Goal: Task Accomplishment & Management: Use online tool/utility

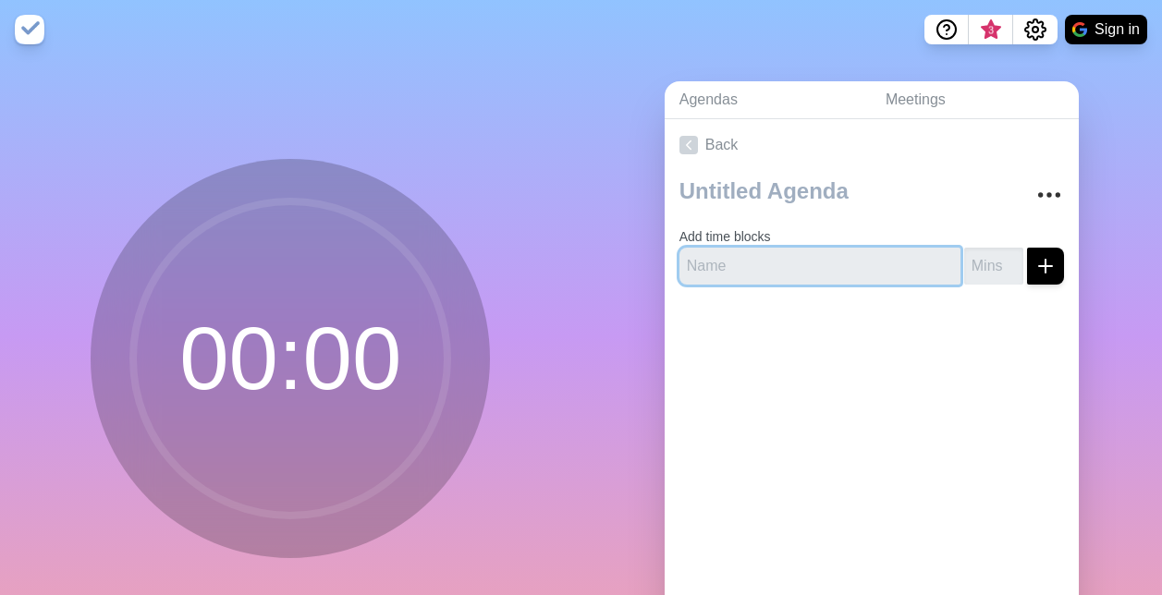
click at [780, 269] on input "text" at bounding box center [820, 266] width 281 height 37
type input "O"
type input "Overview"
click at [967, 264] on input "number" at bounding box center [993, 266] width 59 height 37
type input "5"
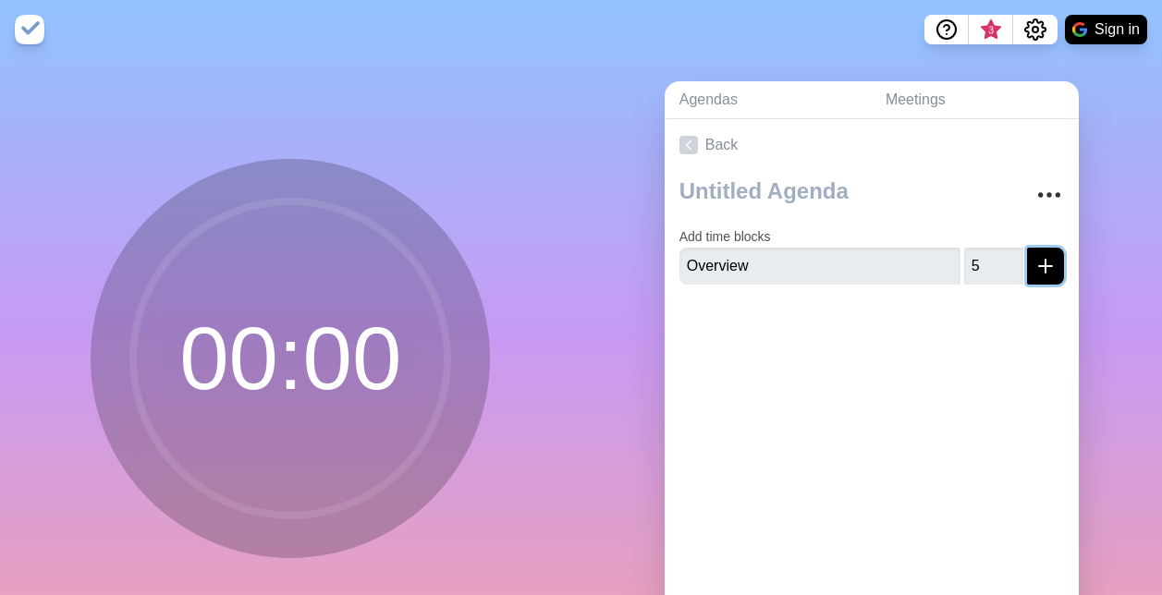
click at [1038, 258] on button "submit" at bounding box center [1045, 266] width 37 height 37
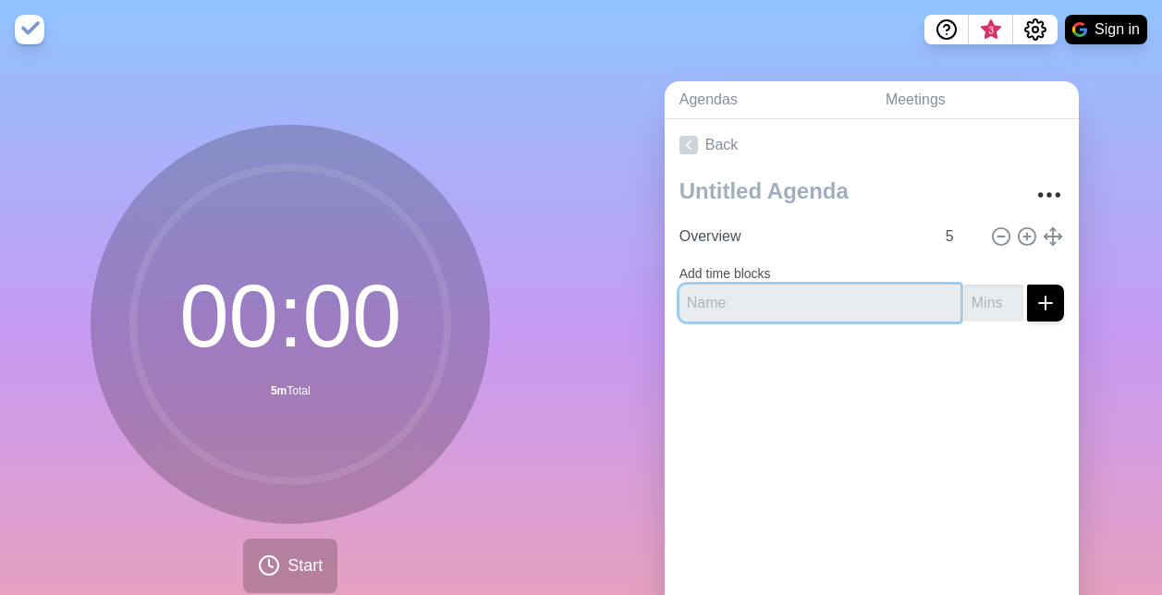
click at [867, 297] on input "text" at bounding box center [820, 303] width 281 height 37
type input "Sales"
click at [988, 302] on input "-1" at bounding box center [993, 303] width 59 height 37
type input "-1"
type input "-5"
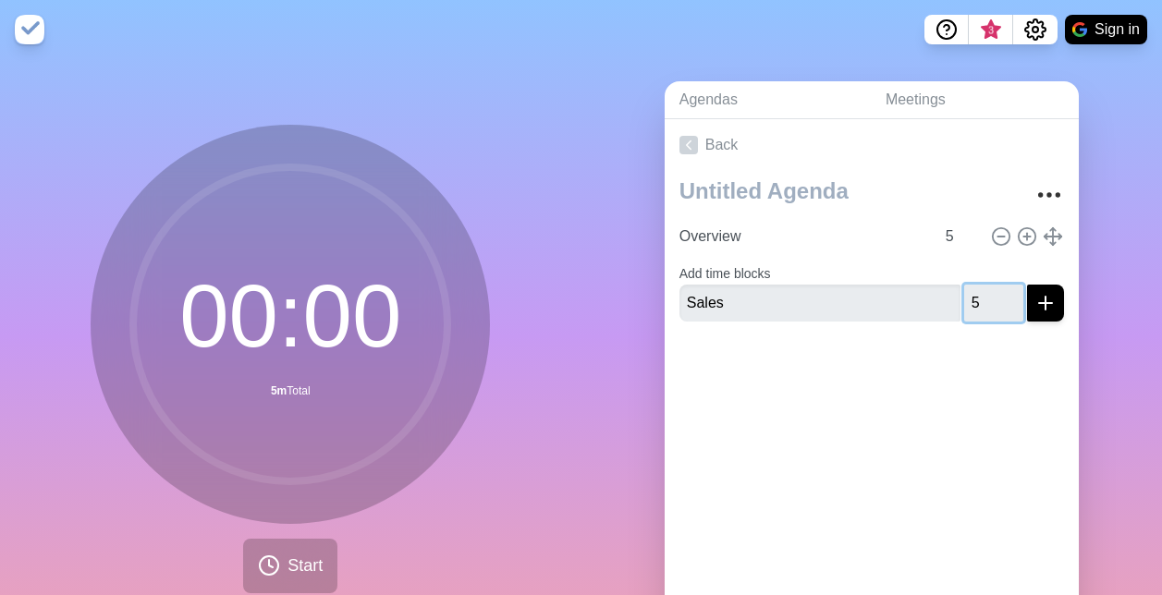
type input "5"
click at [1050, 299] on div "Overview 5 Add time blocks Sales 5" at bounding box center [872, 254] width 414 height 166
click at [1035, 306] on icon "submit" at bounding box center [1046, 303] width 22 height 22
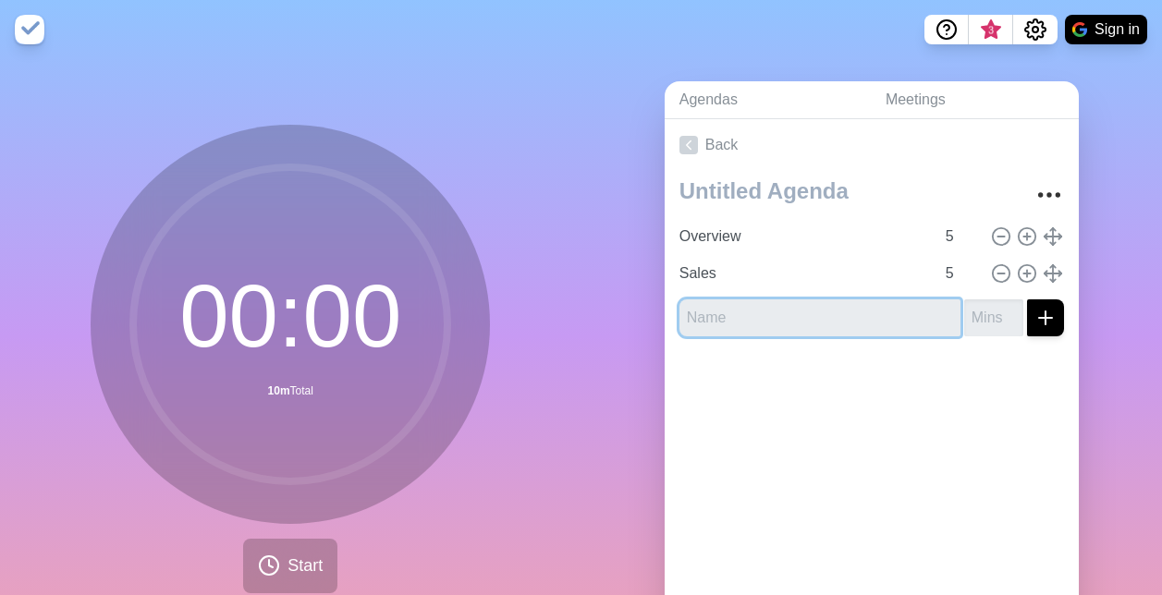
click at [714, 303] on input "text" at bounding box center [820, 318] width 281 height 37
type input "CI"
click at [979, 303] on input "number" at bounding box center [993, 318] width 59 height 37
type input "4"
click at [1027, 329] on button "submit" at bounding box center [1045, 318] width 37 height 37
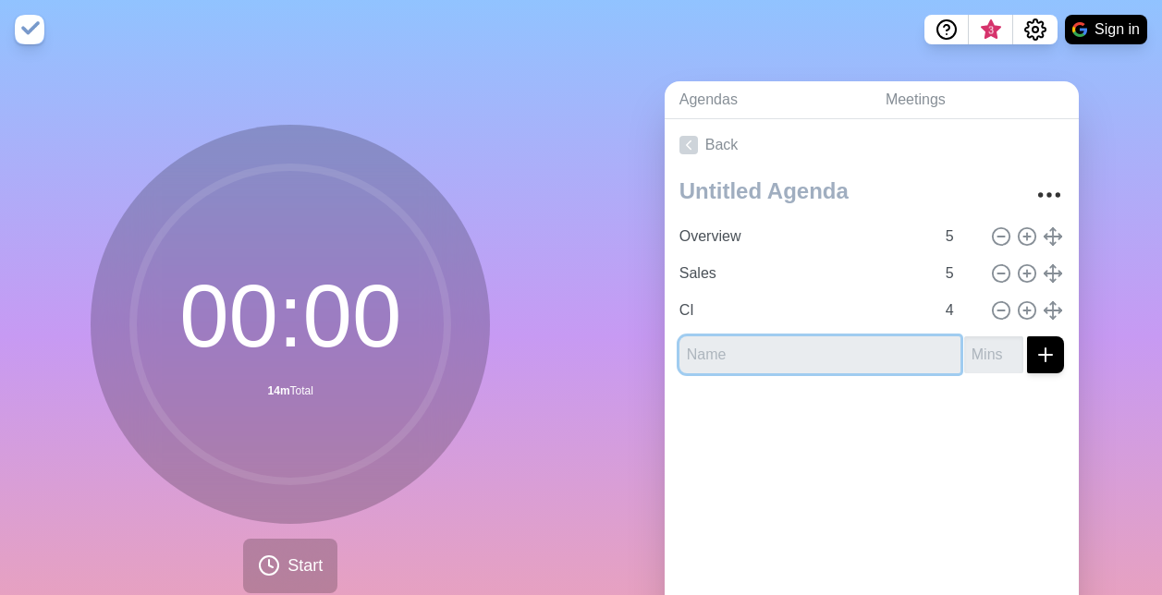
click at [800, 350] on input "text" at bounding box center [820, 355] width 281 height 37
type input "SCM"
click at [964, 364] on input "number" at bounding box center [993, 355] width 59 height 37
type input "5"
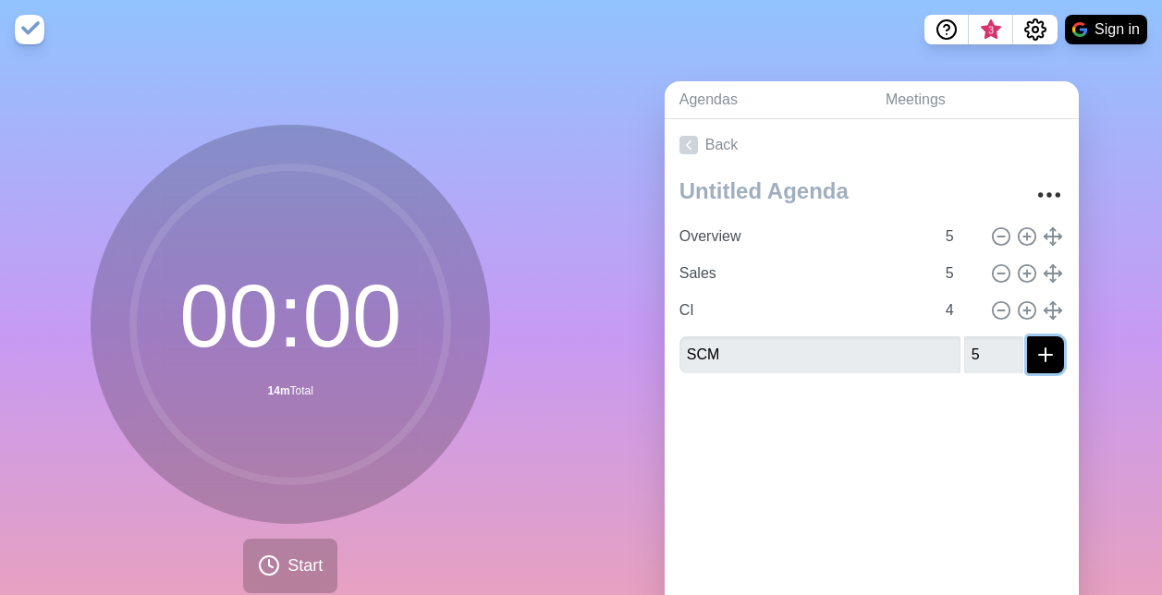
click at [1035, 361] on icon "submit" at bounding box center [1046, 355] width 22 height 22
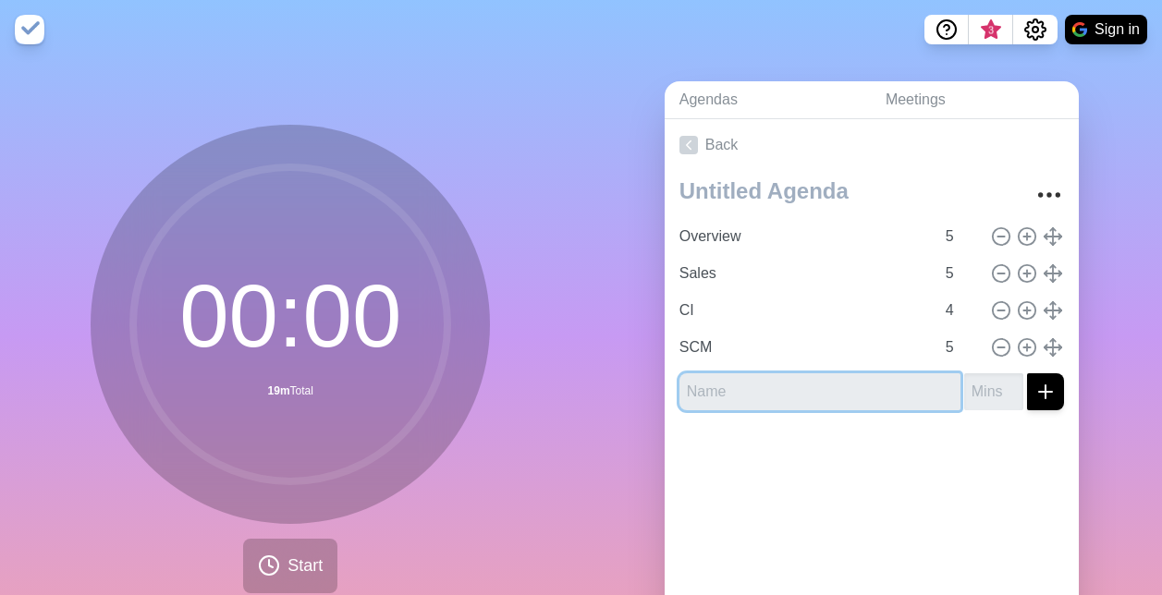
click at [749, 396] on input "text" at bounding box center [820, 392] width 281 height 37
type input "AI ERP"
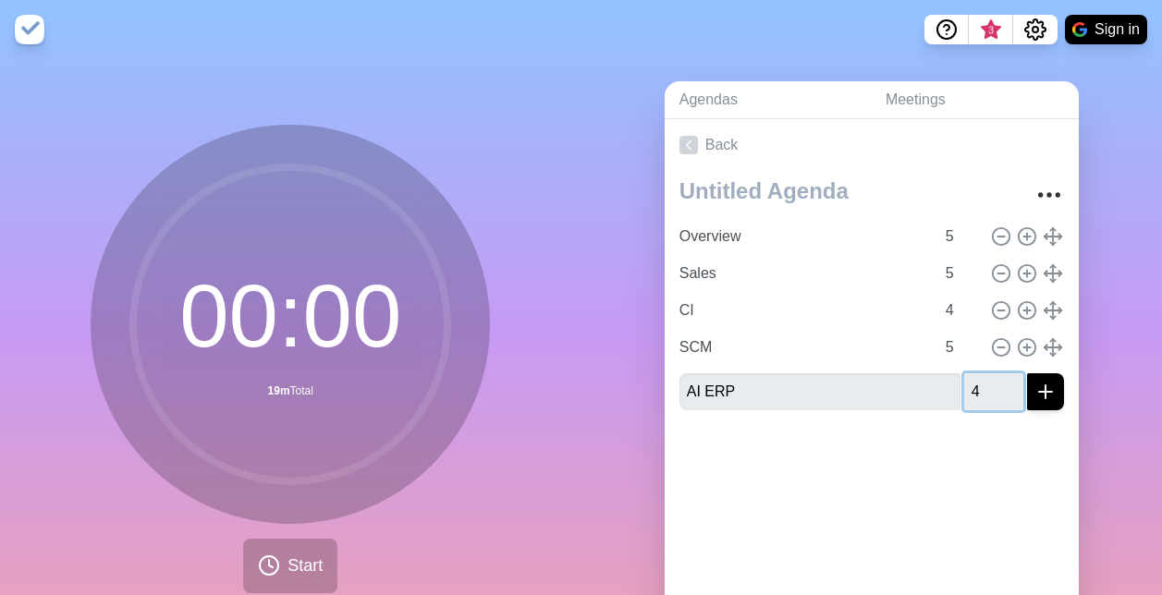
type input "4"
click at [1035, 397] on icon "submit" at bounding box center [1046, 392] width 22 height 22
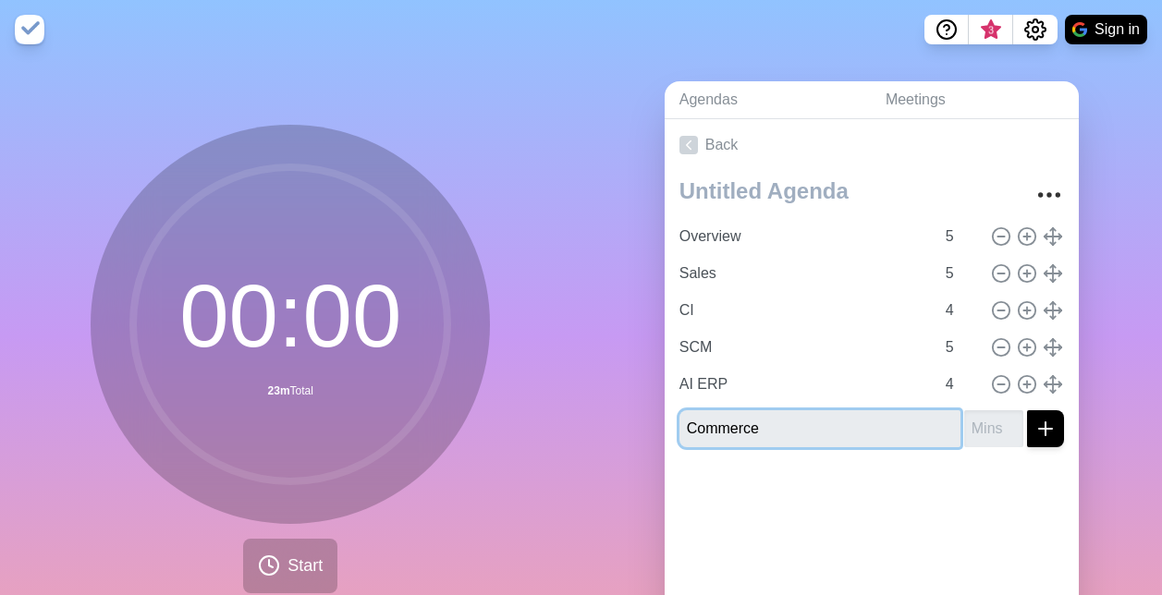
type input "Commerce"
click at [969, 428] on input "number" at bounding box center [993, 429] width 59 height 37
type input "4"
click at [1027, 427] on button "submit" at bounding box center [1045, 429] width 37 height 37
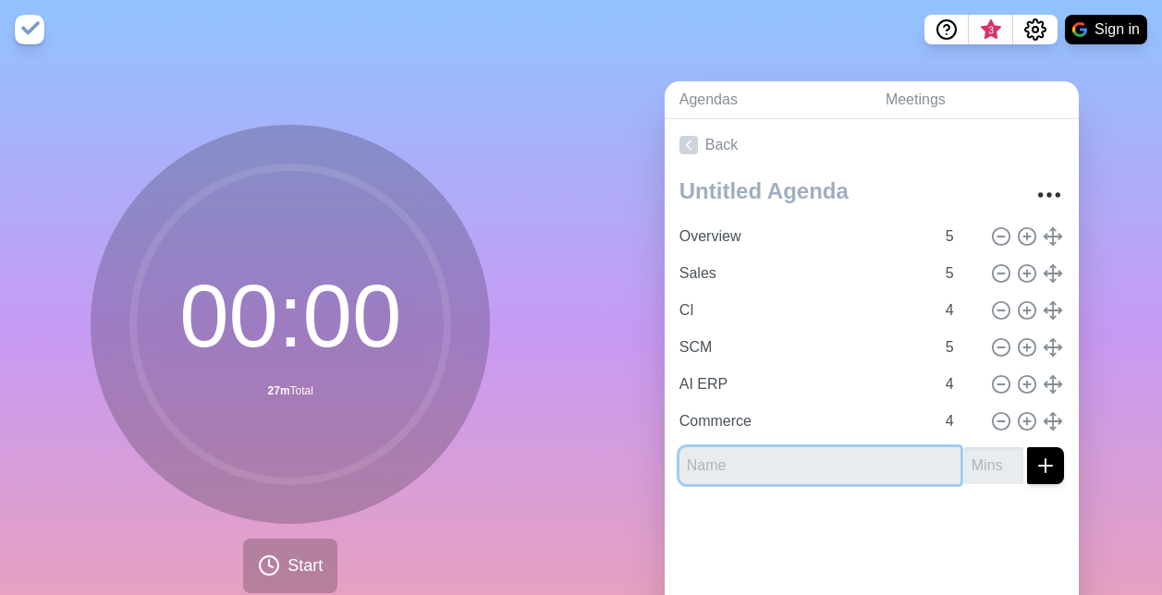
click at [852, 460] on input "text" at bounding box center [820, 466] width 281 height 37
type input "Finance & HR"
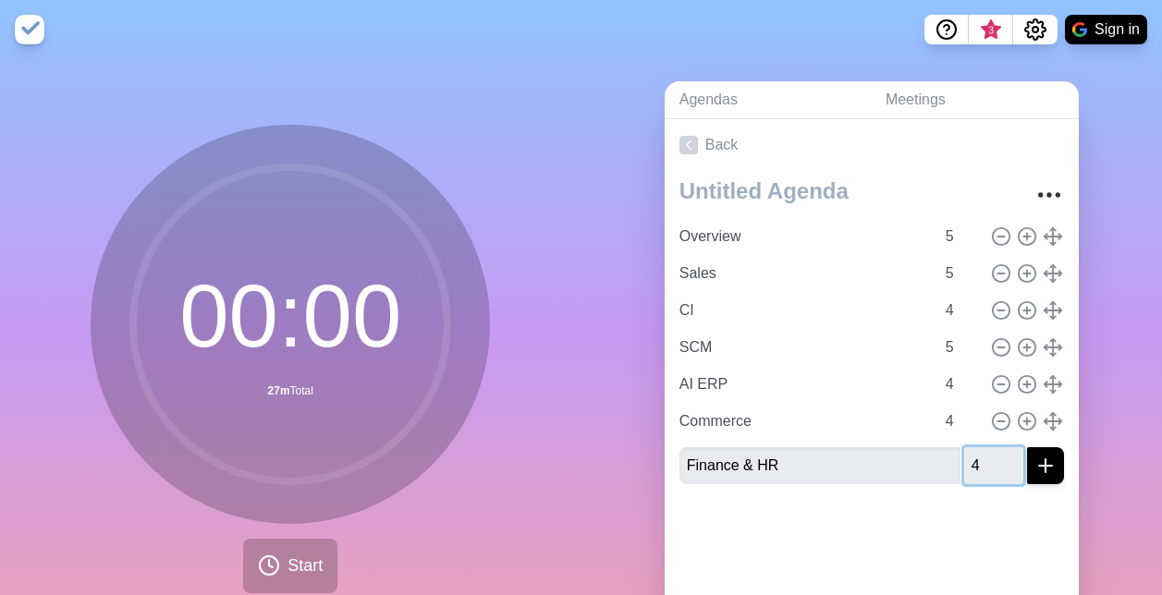
type input "4"
click at [1039, 469] on button "submit" at bounding box center [1045, 466] width 37 height 37
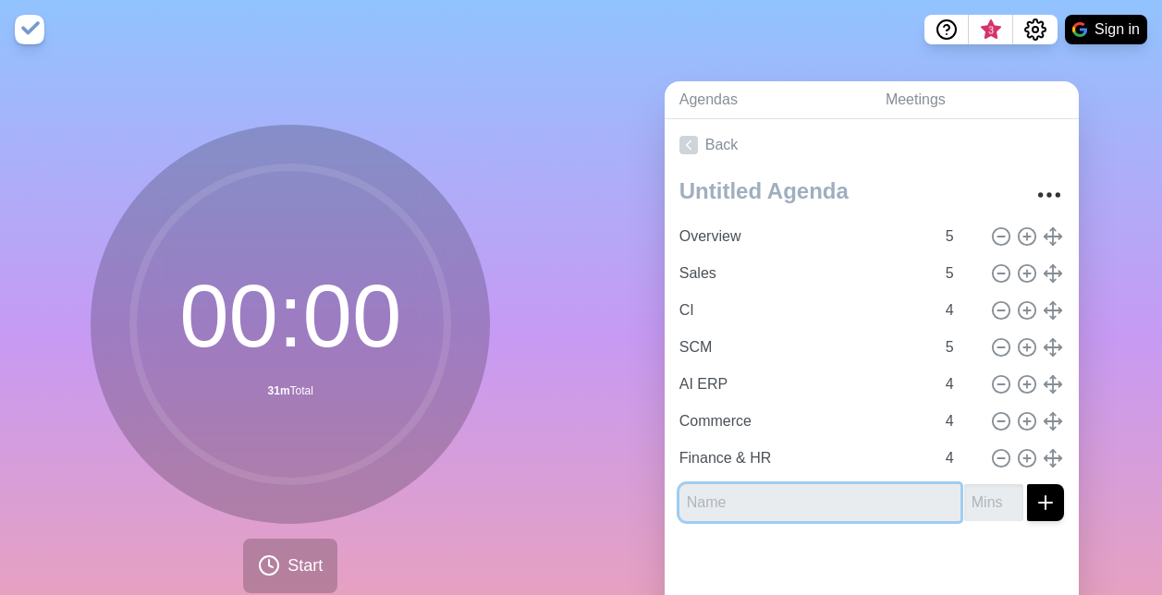
click at [740, 506] on input "text" at bounding box center [820, 503] width 281 height 37
type input "Proj Ops"
click at [964, 509] on input "number" at bounding box center [993, 503] width 59 height 37
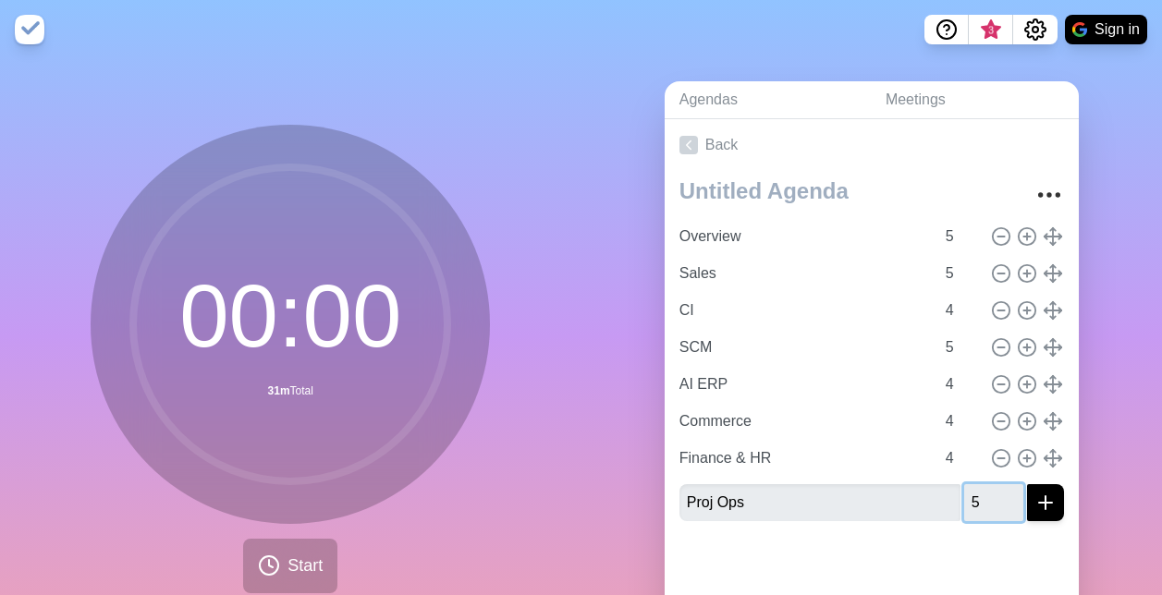
type input "5"
click at [1039, 503] on line "submit" at bounding box center [1045, 503] width 13 height 0
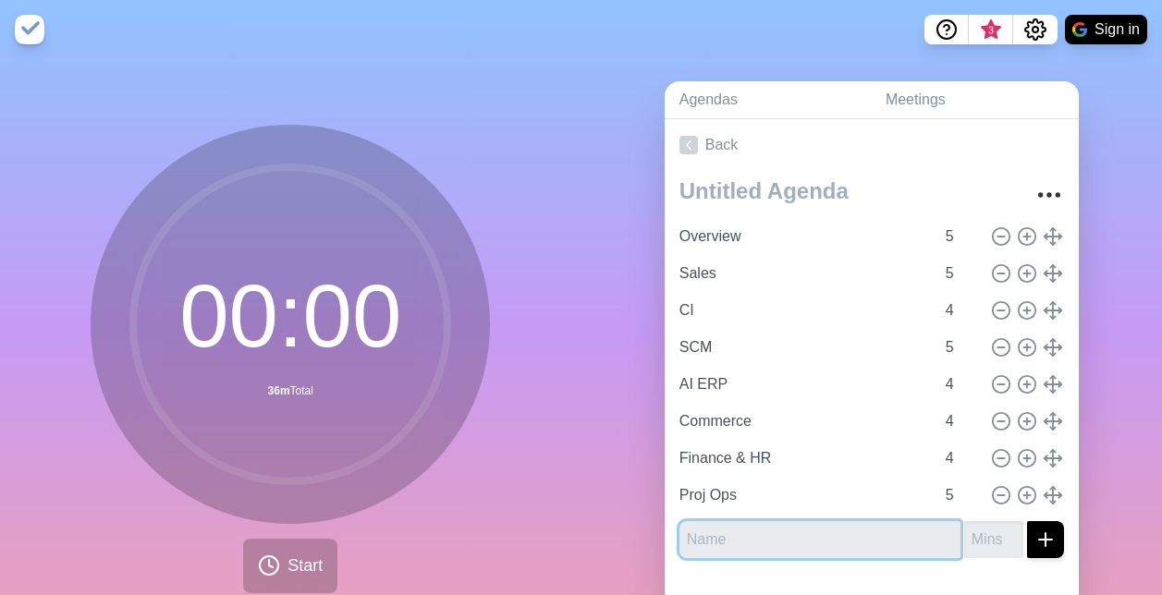
click at [726, 530] on input "text" at bounding box center [820, 540] width 281 height 37
type input "Field Service"
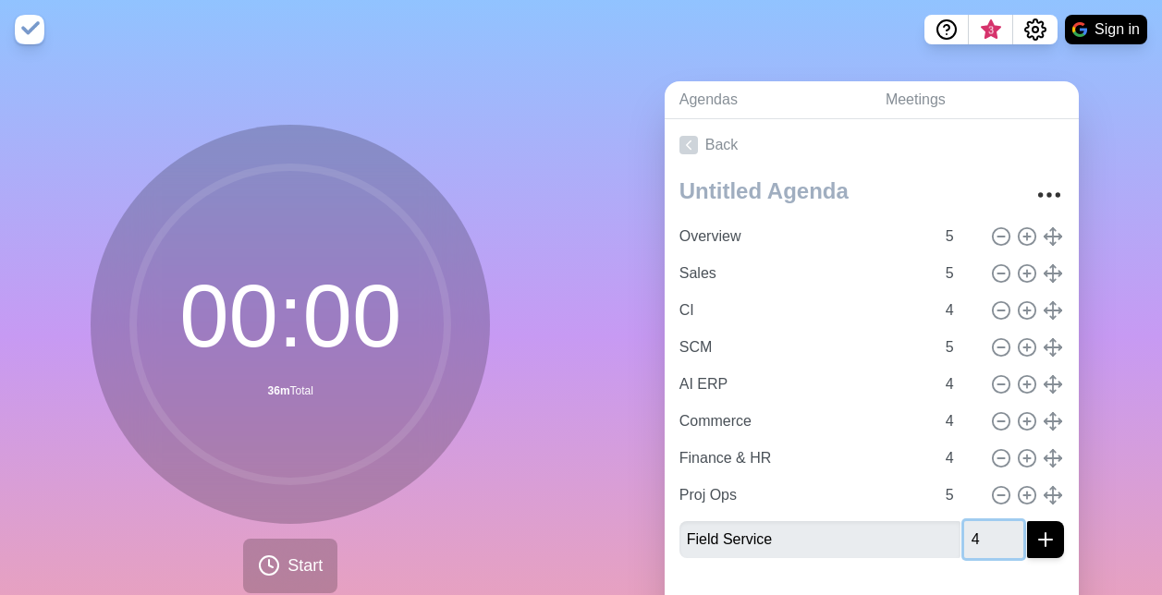
type input "4"
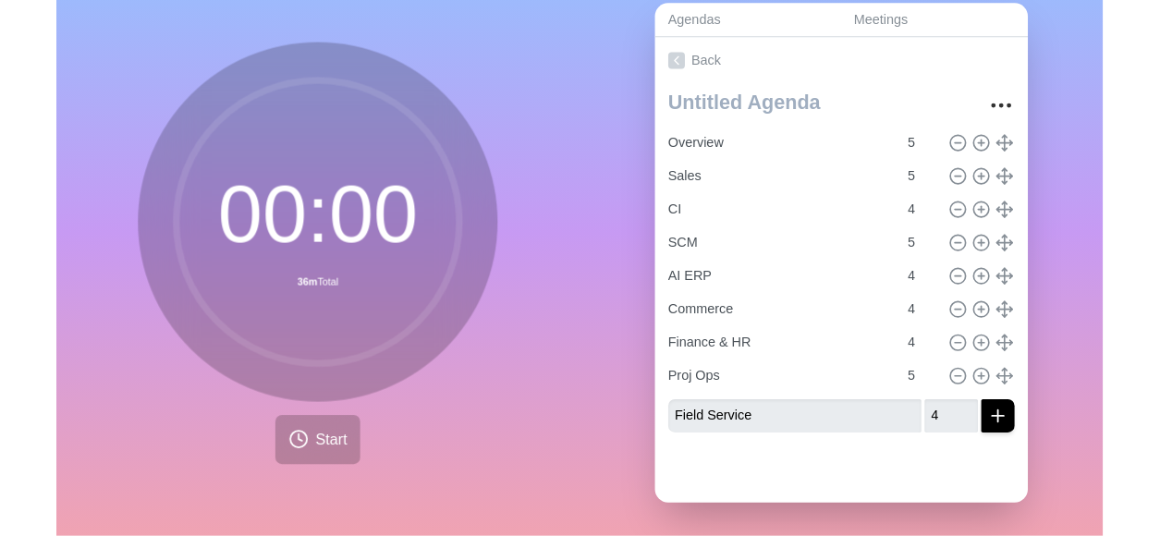
scroll to position [92, 0]
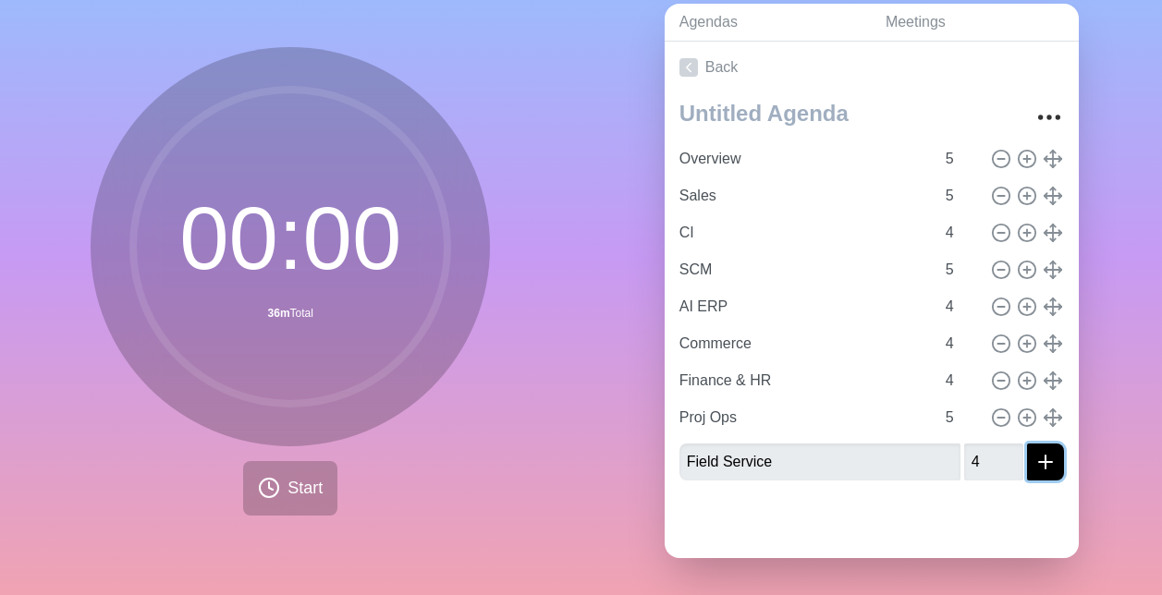
click at [1035, 454] on icon "submit" at bounding box center [1046, 462] width 22 height 22
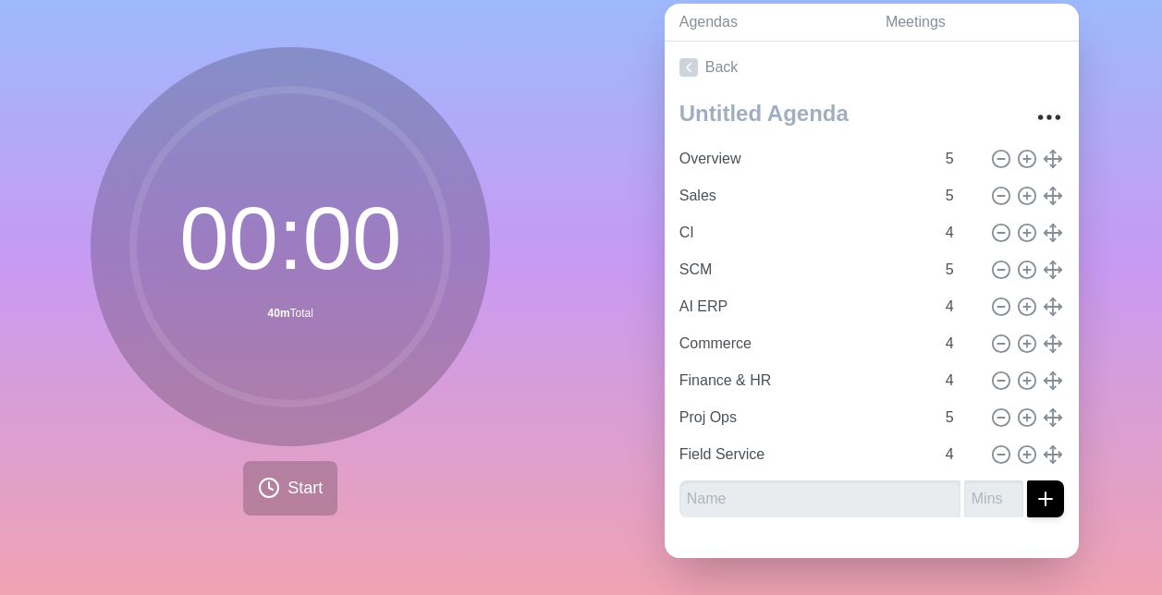
click at [806, 504] on div "Overview 5 Sales 5 CI 4 SCM 5 AI ERP 4 Commerce 4 Finance & HR 4 Proj Ops 5 Fie…" at bounding box center [872, 312] width 414 height 439
click at [828, 494] on input "text" at bounding box center [820, 499] width 281 height 37
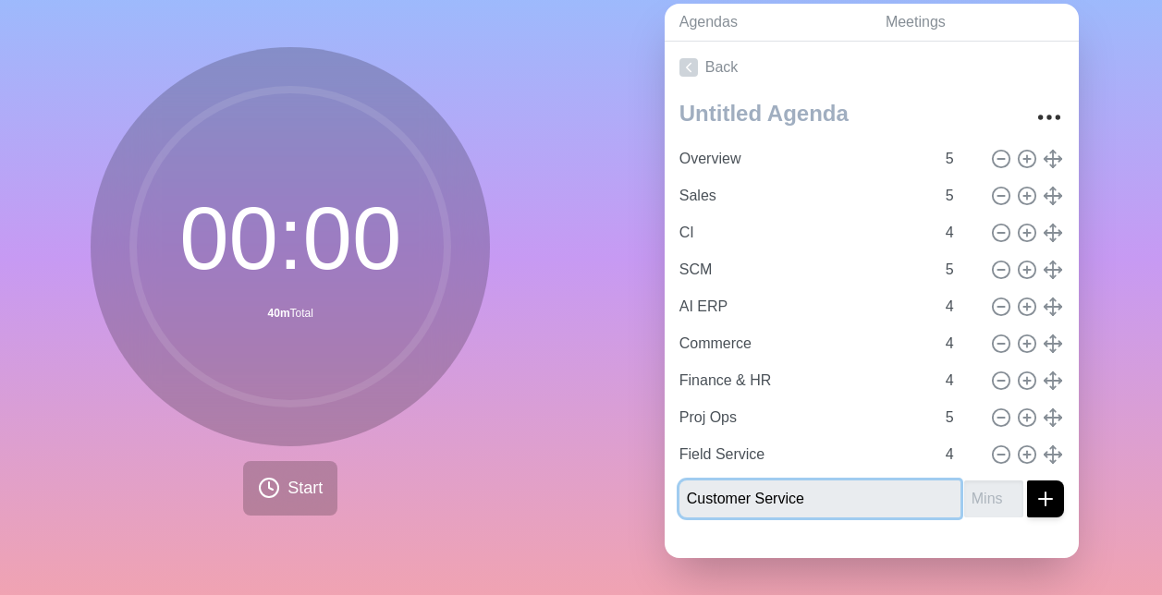
type input "Customer Service"
type input "4"
click at [1027, 484] on button "submit" at bounding box center [1045, 499] width 37 height 37
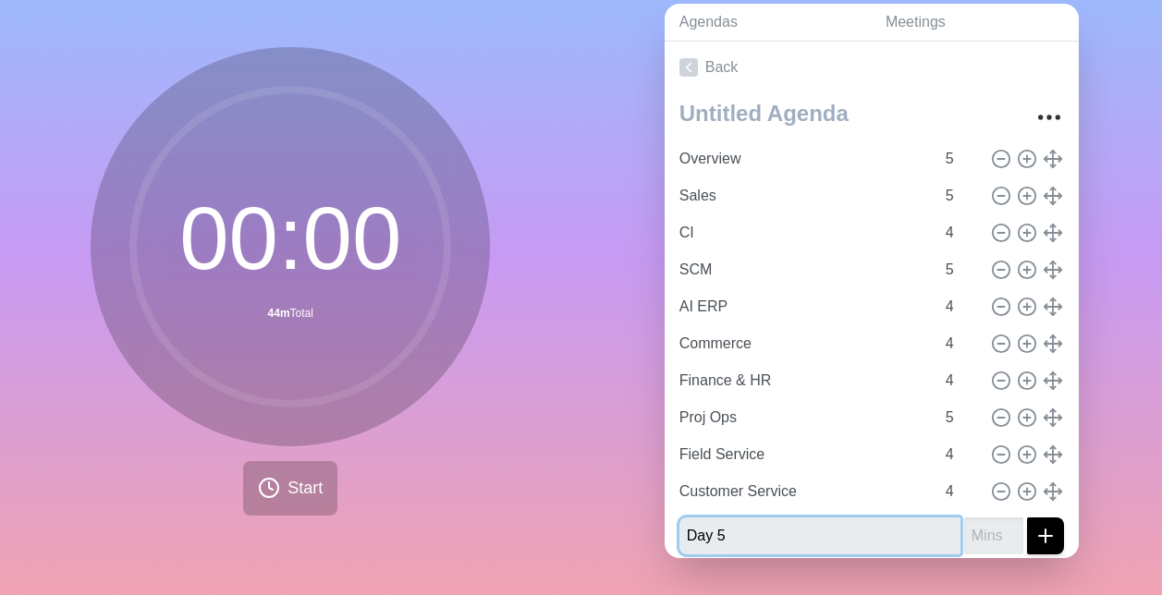
type input "Day 5"
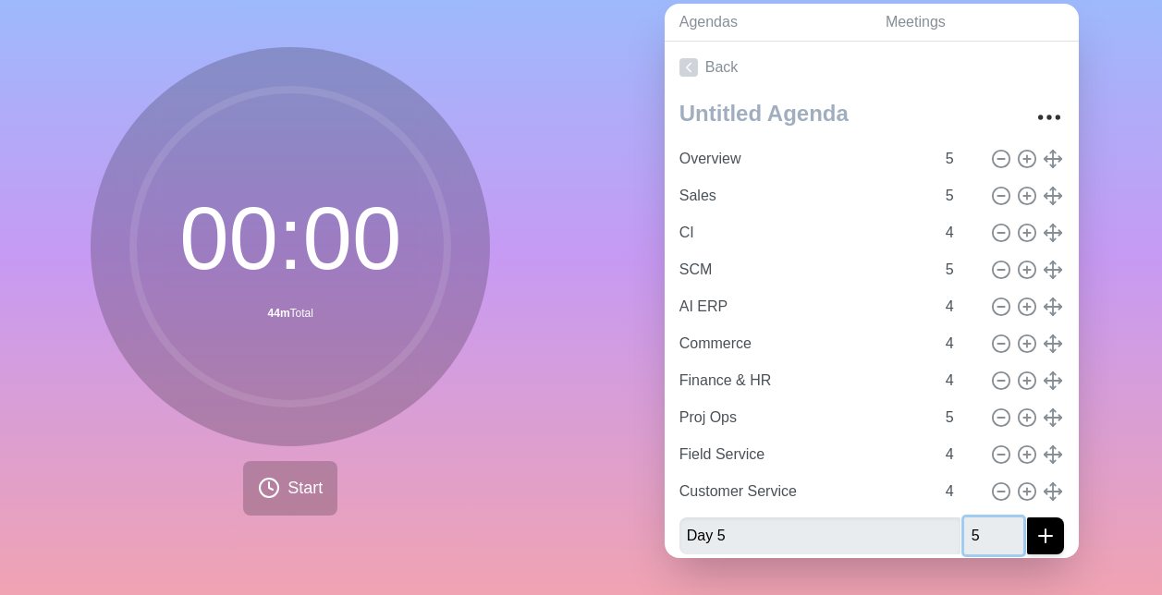
type input "5"
click at [637, 411] on div "Agendas Meetings Back Overview 5 Sales 5 CI 4 SCM 5 AI ERP 4 Commerce 4 Finance…" at bounding box center [873, 289] width 582 height 614
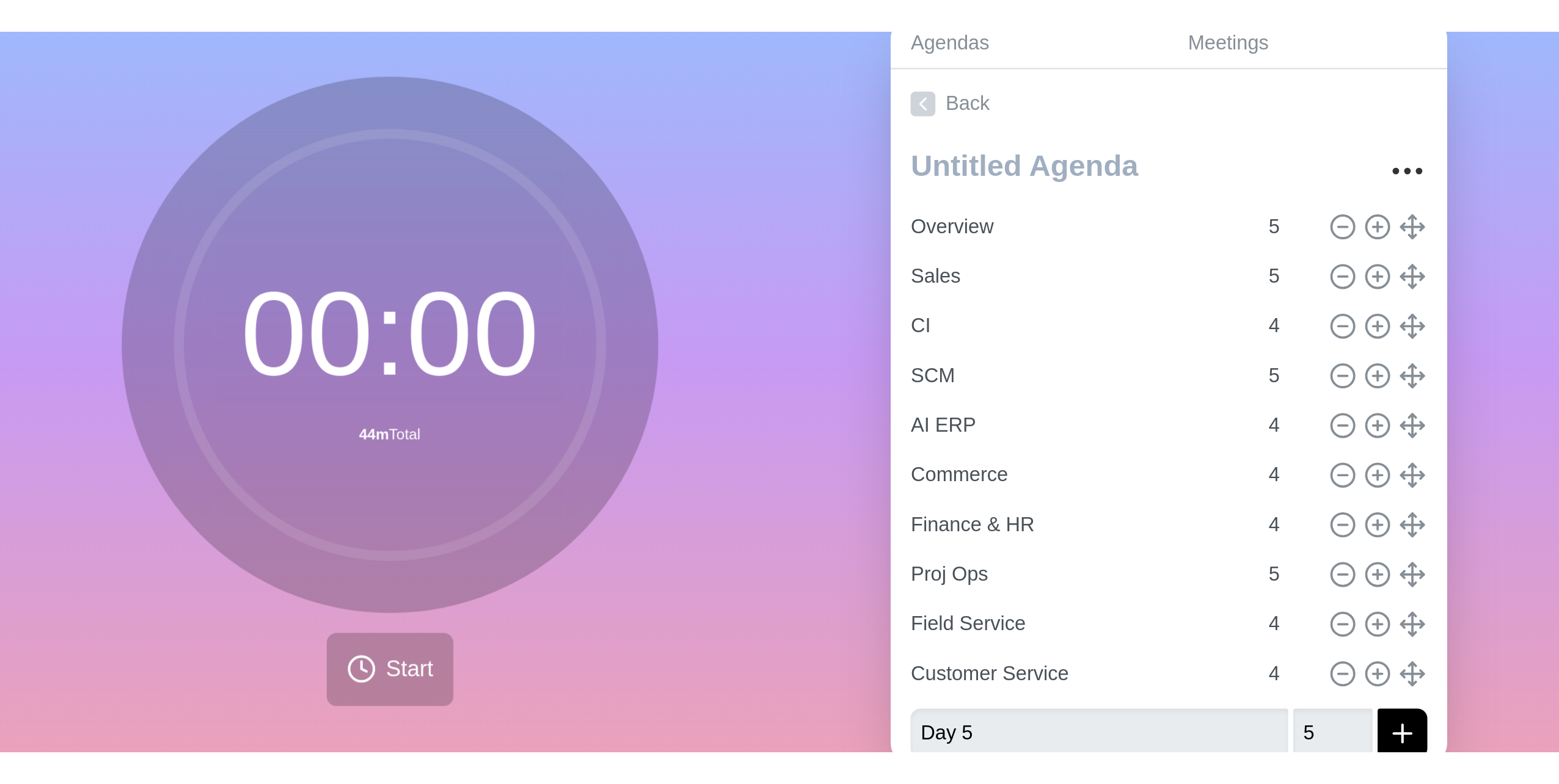
scroll to position [0, 0]
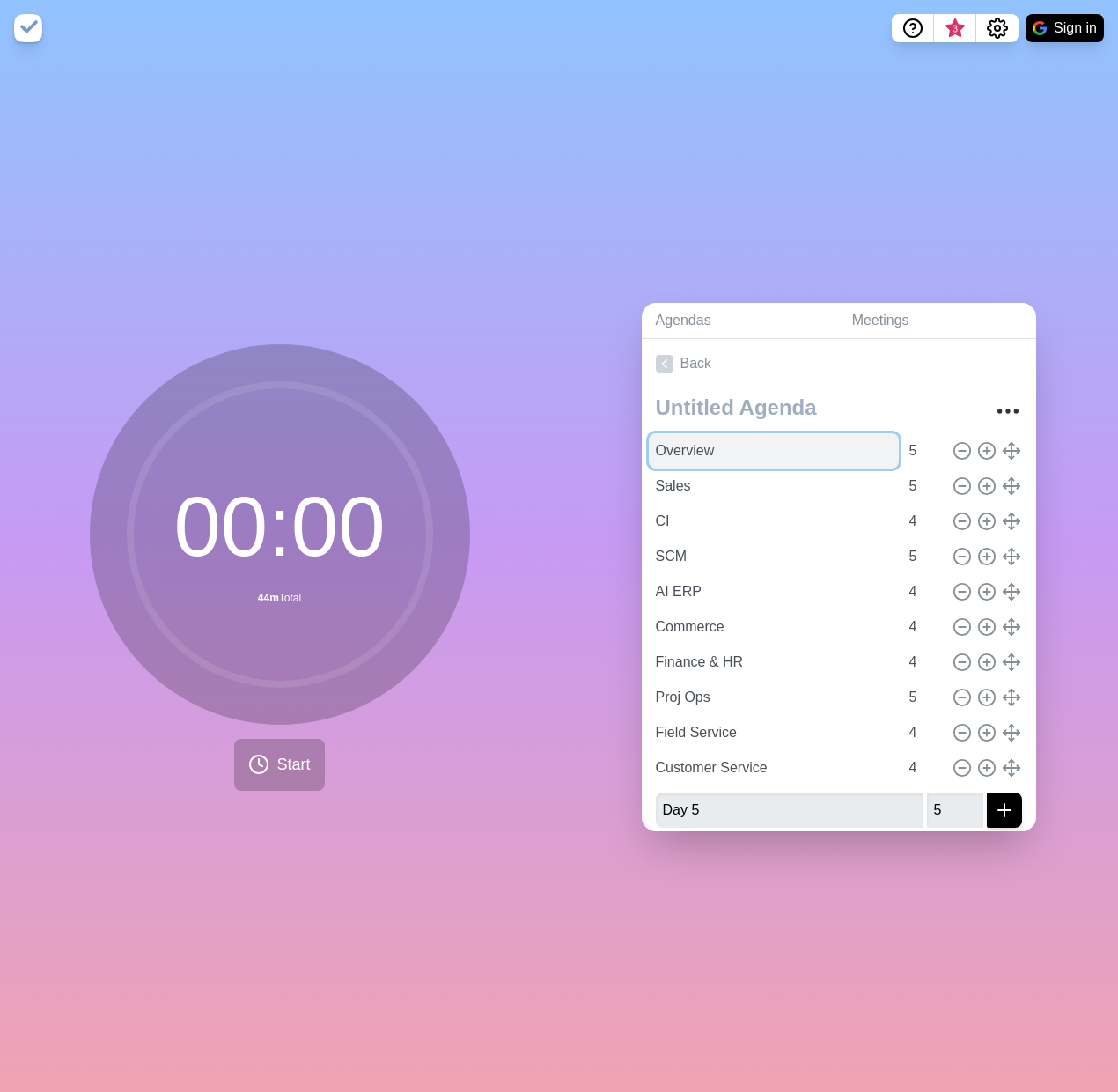
click at [712, 438] on input "Overview" at bounding box center [773, 450] width 250 height 35
click at [740, 450] on input "Overview" at bounding box center [773, 450] width 250 height 35
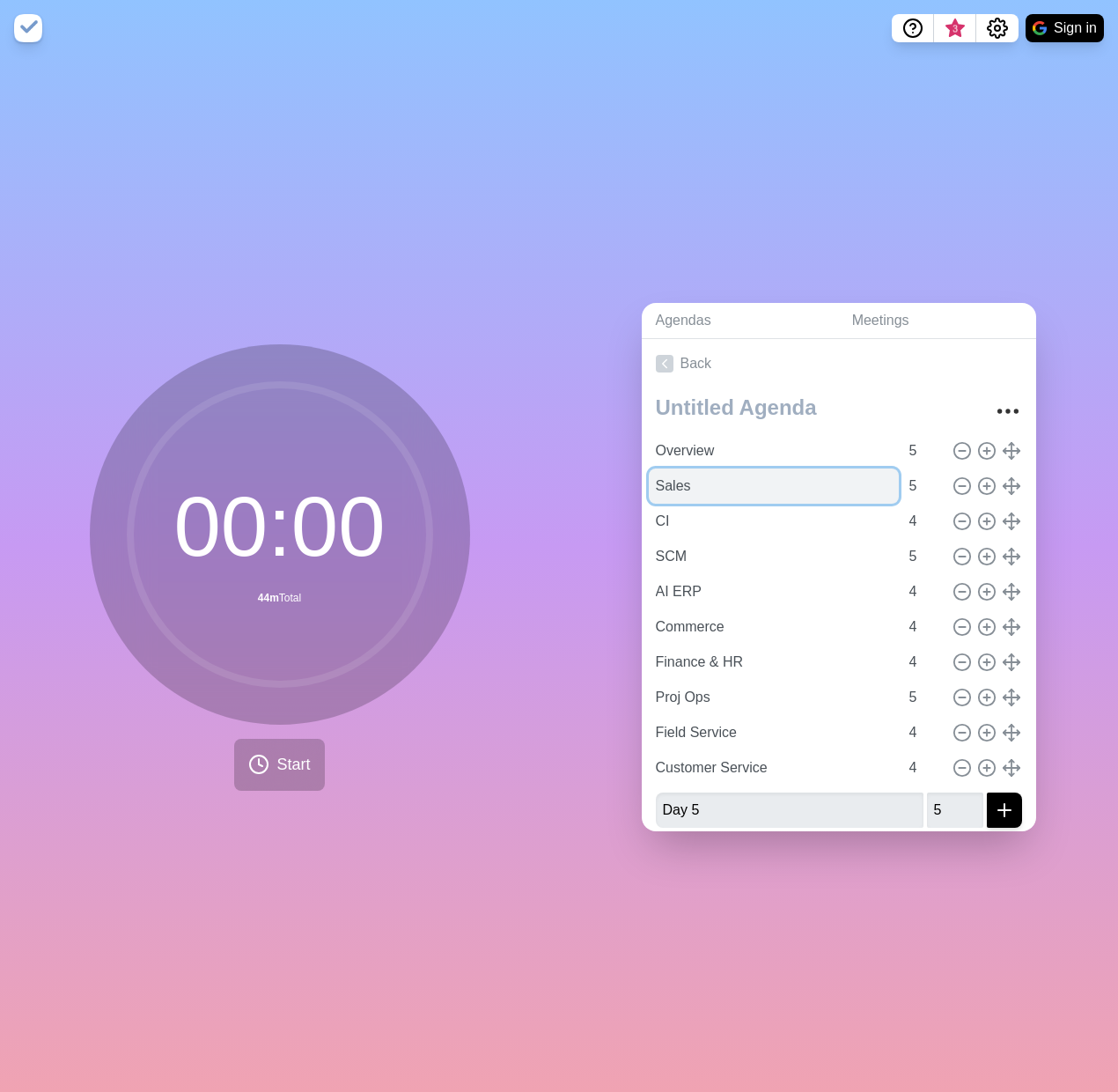
click at [727, 476] on input "Sales" at bounding box center [773, 486] width 250 height 35
type input "Sales - Steph/Ed"
click at [709, 516] on input "CI" at bounding box center [773, 521] width 250 height 35
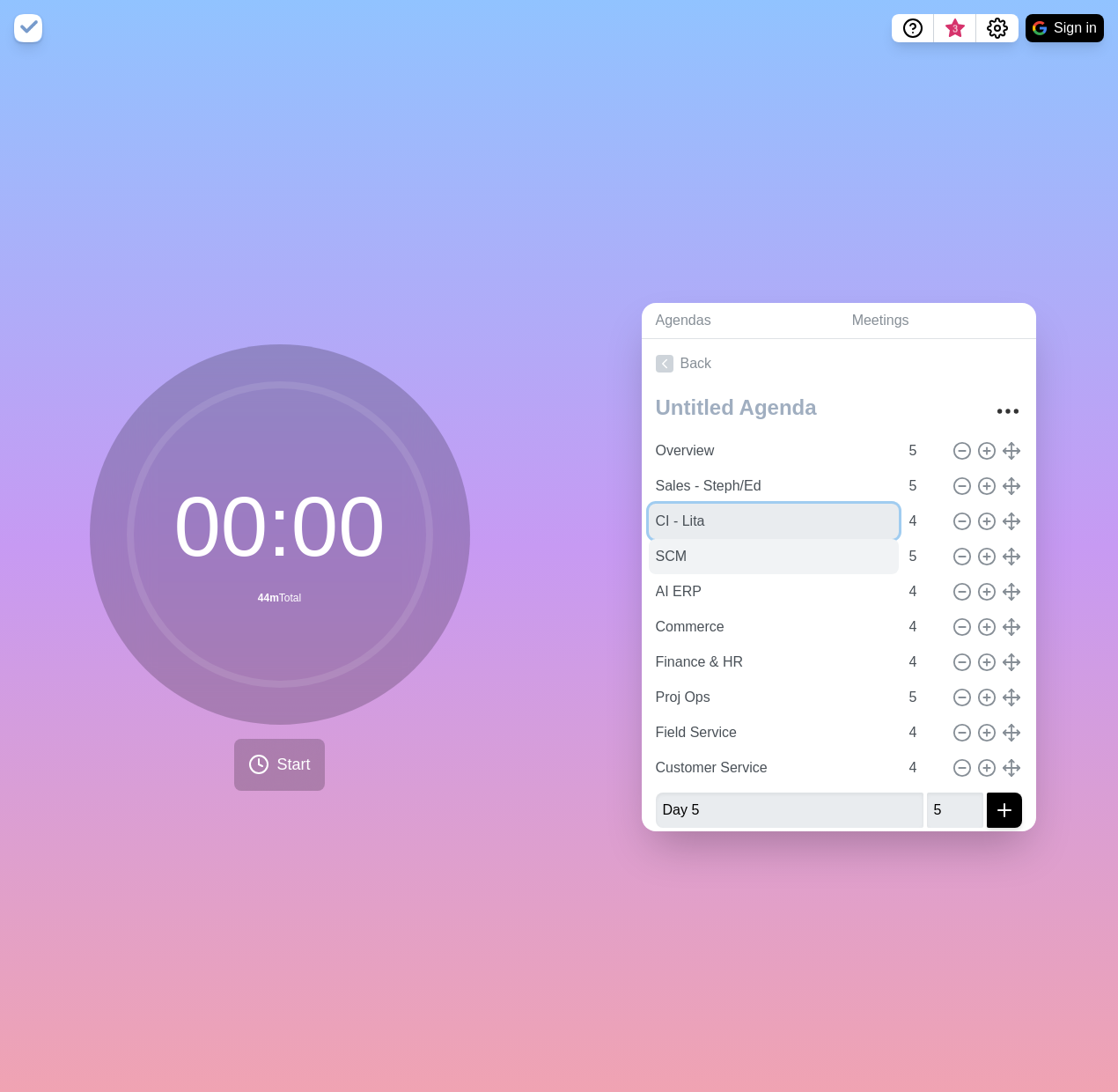
type input "CI - Lita"
click at [688, 546] on input "SCM" at bounding box center [773, 556] width 250 height 35
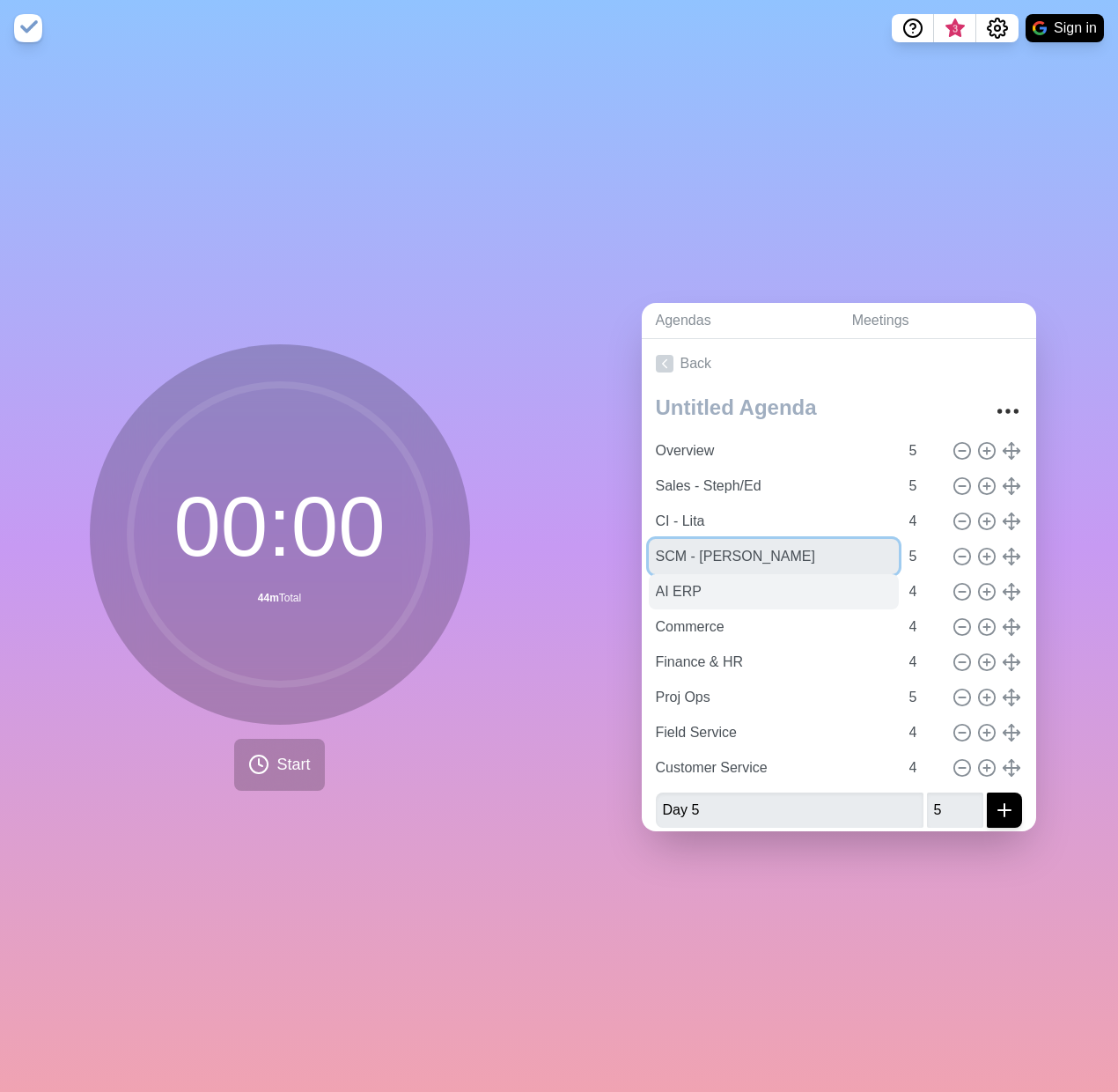
type input "SCM - [PERSON_NAME]"
click at [777, 566] on input "AI ERP" at bounding box center [773, 591] width 250 height 35
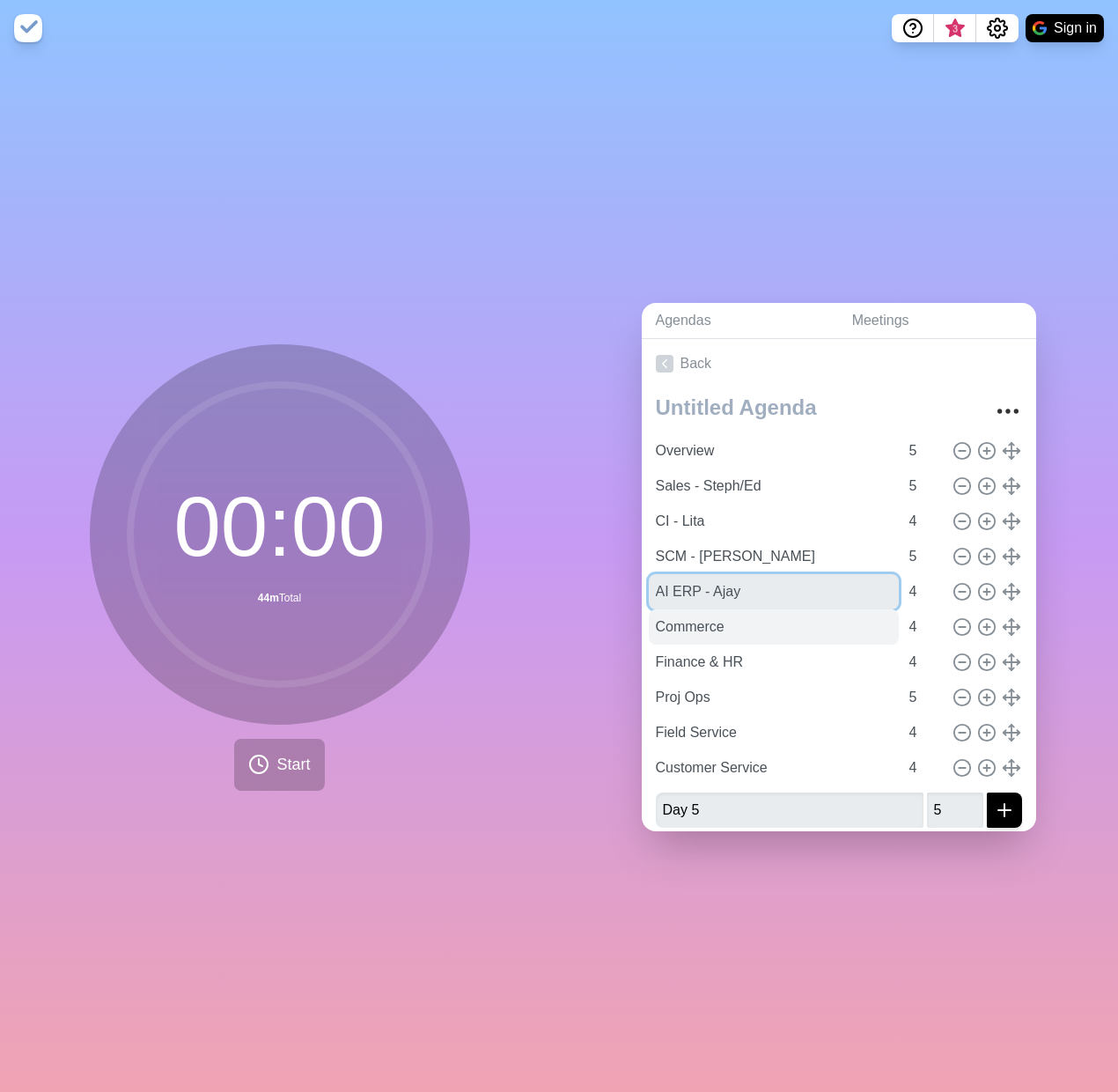
type input "AI ERP - Ajay"
click at [751, 566] on input "Commerce" at bounding box center [773, 626] width 250 height 35
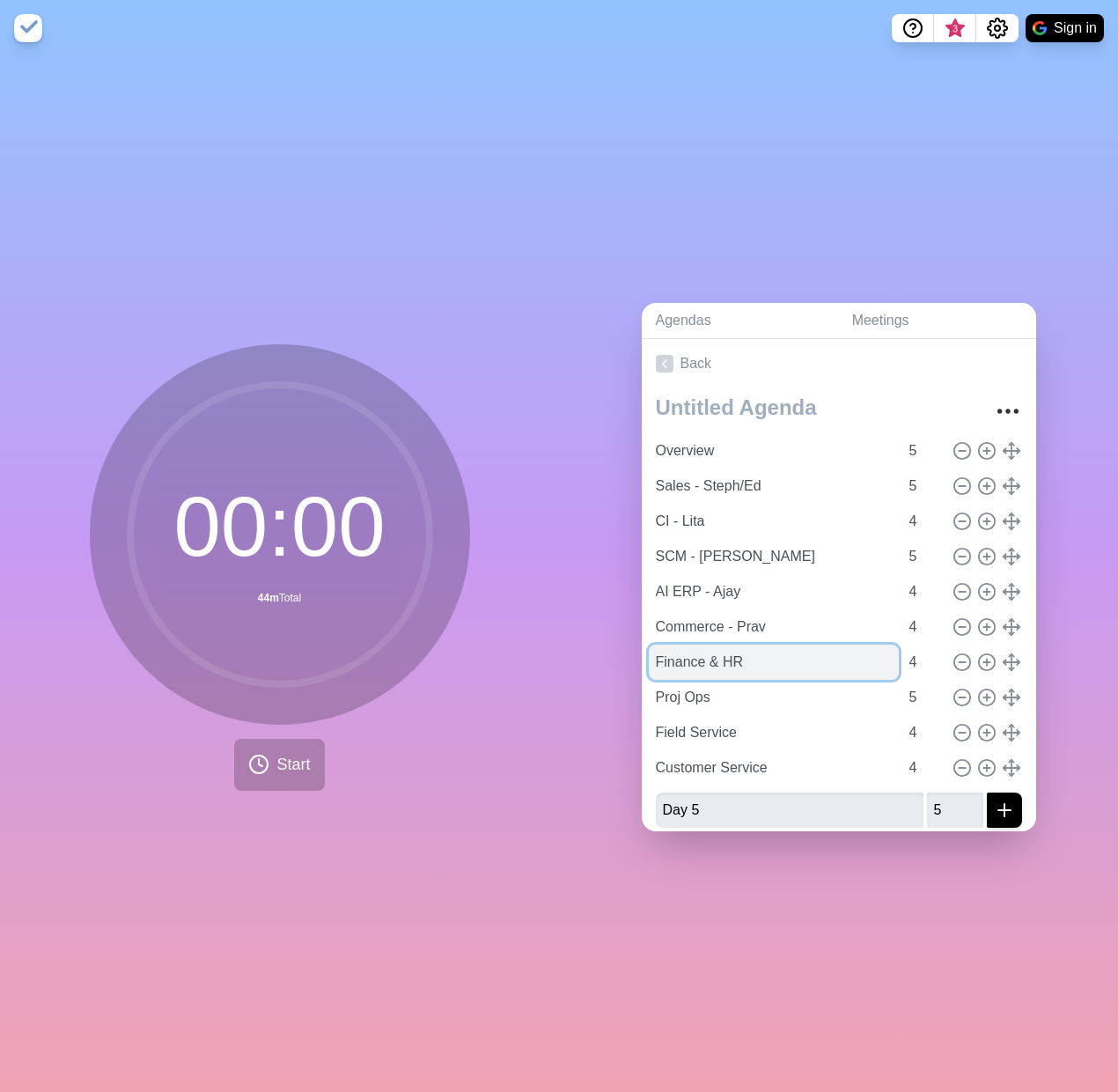
click at [760, 566] on input "Finance & HR" at bounding box center [773, 662] width 250 height 35
click at [762, 566] on input "Commerce - Prav" at bounding box center [773, 626] width 250 height 35
type input "Commerce - [PERSON_NAME]"
click at [747, 566] on input "Finance & HR" at bounding box center [773, 662] width 250 height 35
type input "Finance & [PERSON_NAME]"
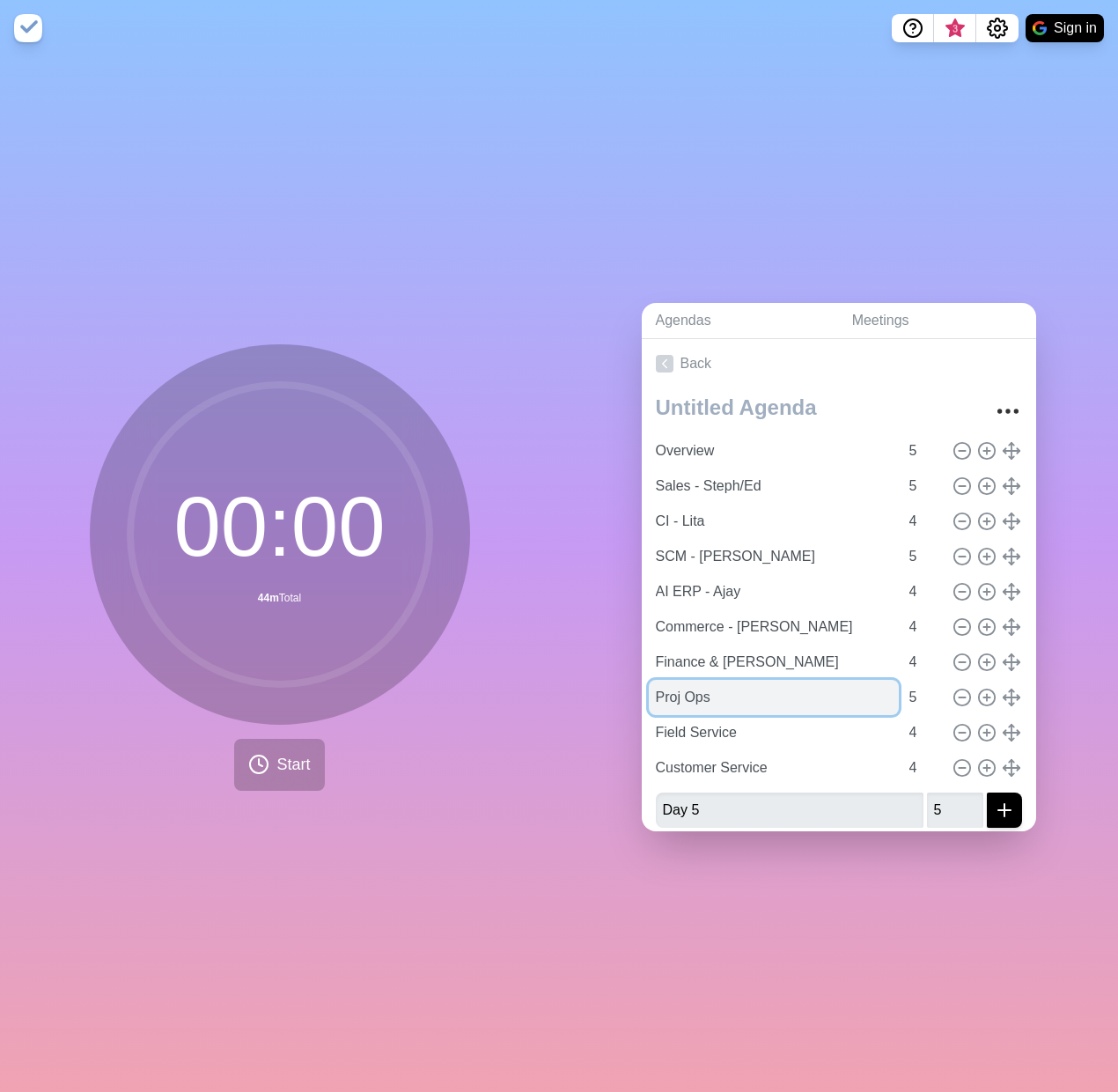
click at [725, 566] on input "Proj Ops" at bounding box center [773, 697] width 250 height 35
type input "Proj Ops - Satish"
click at [736, 566] on input "Field Service" at bounding box center [773, 732] width 250 height 35
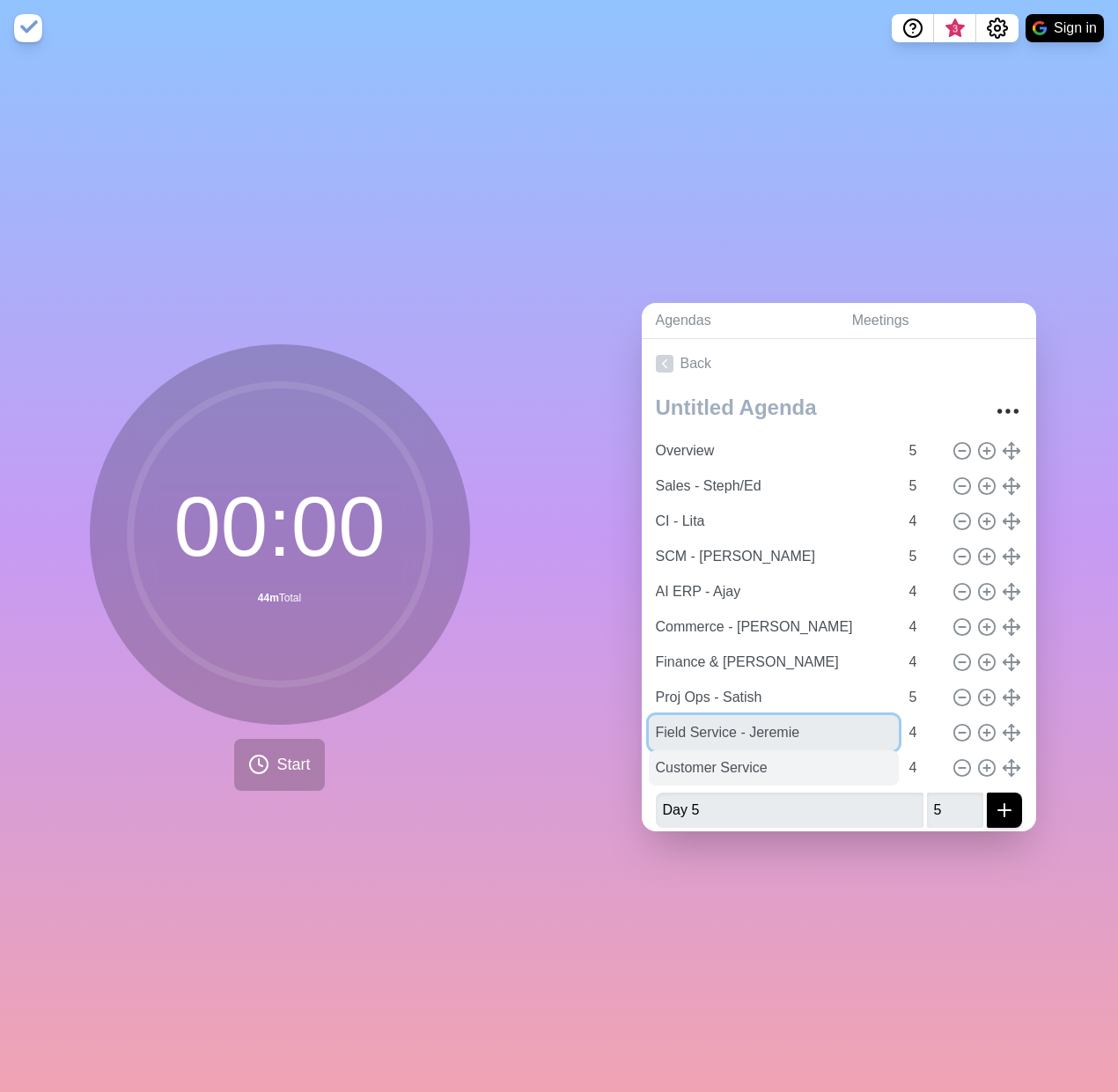
type input "Field Service - Jeremie"
click at [771, 566] on input "Customer Service" at bounding box center [773, 767] width 250 height 35
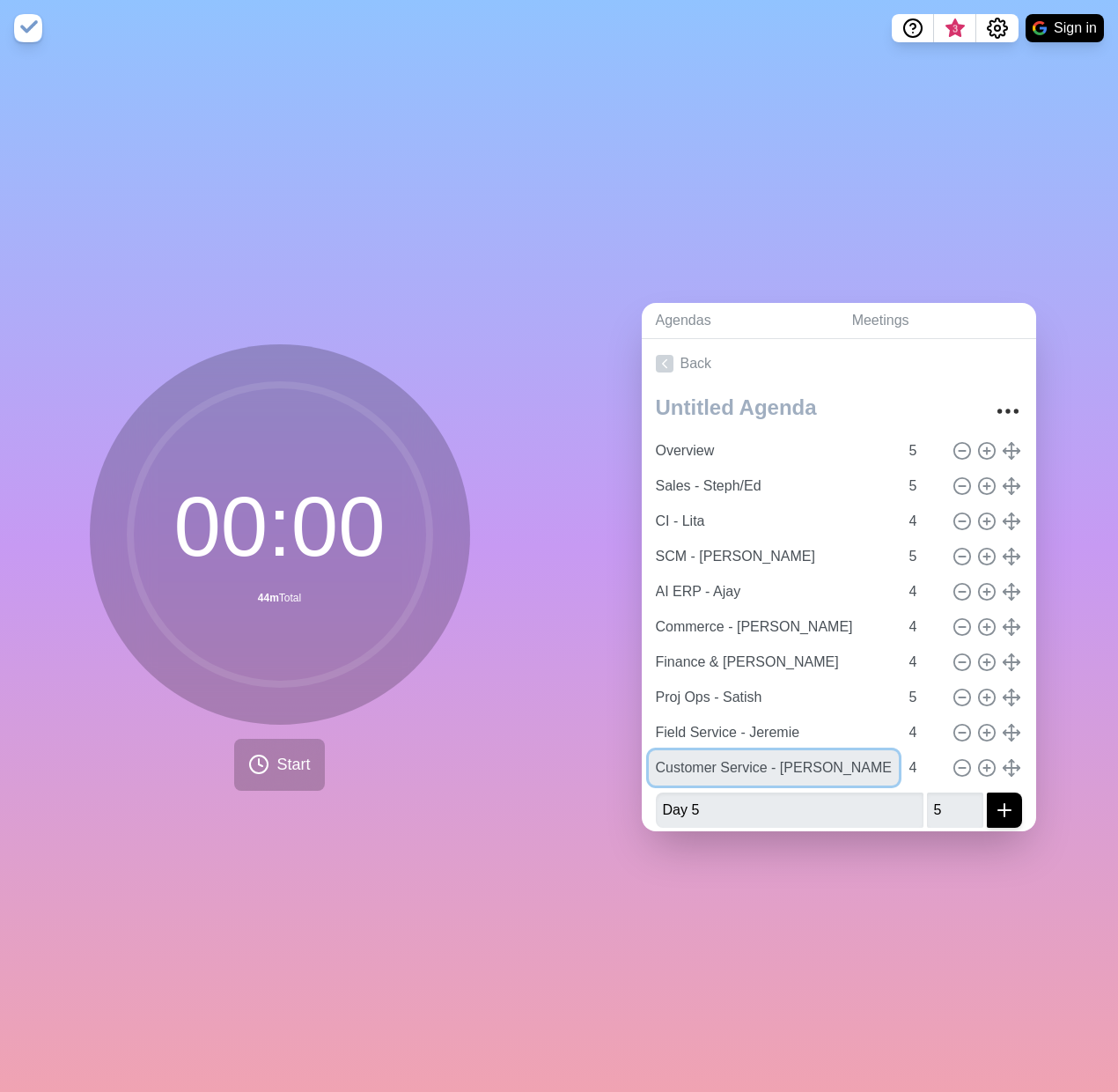
type input "Customer Service - [PERSON_NAME]"
click at [758, 566] on input "Day 5" at bounding box center [789, 809] width 268 height 35
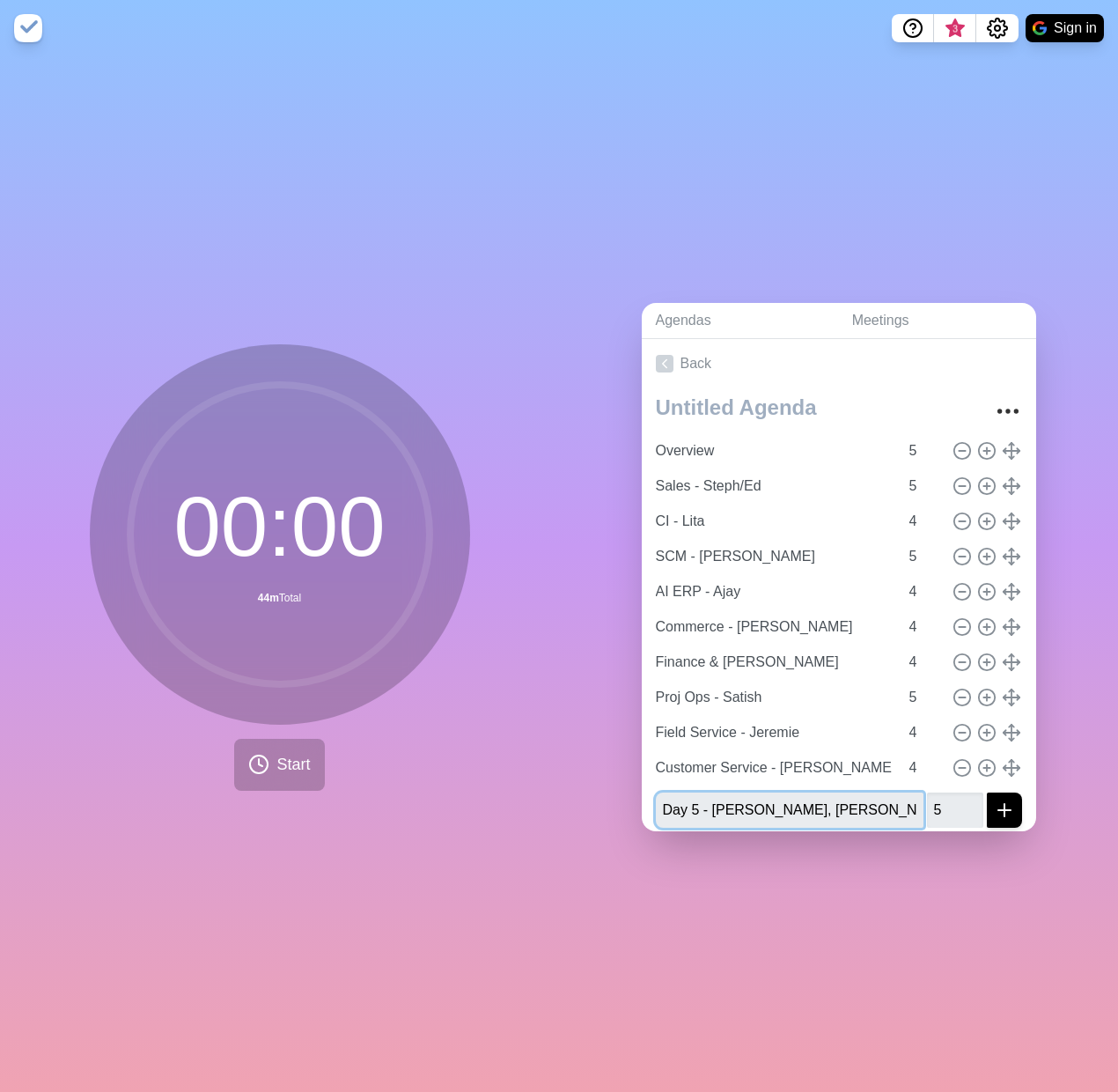
type input "Day 5 - [PERSON_NAME], [PERSON_NAME], [PERSON_NAME]"
click at [276, 566] on span "Start" at bounding box center [292, 764] width 33 height 24
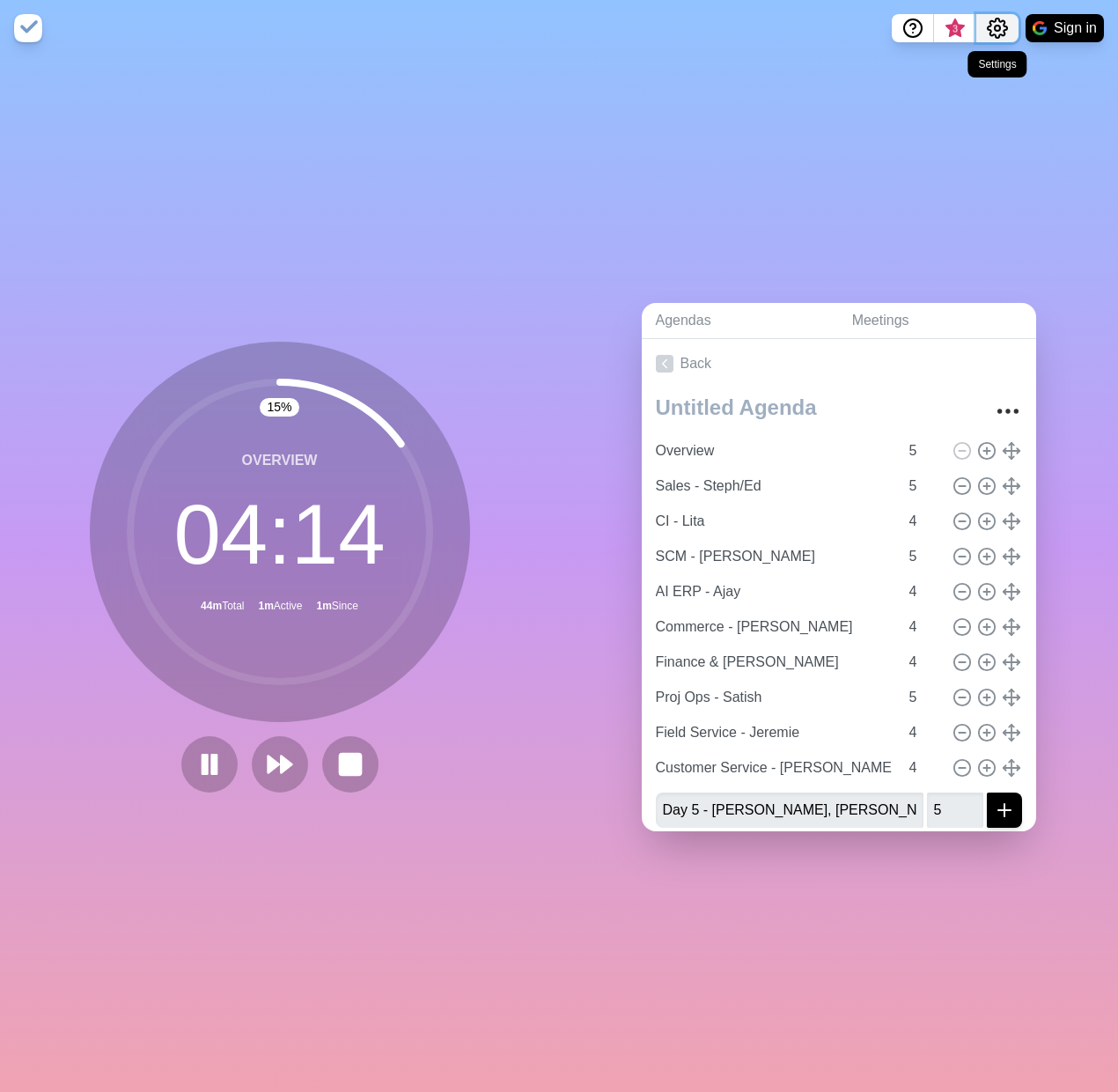
click at [1006, 35] on icon "Settings" at bounding box center [998, 28] width 21 height 21
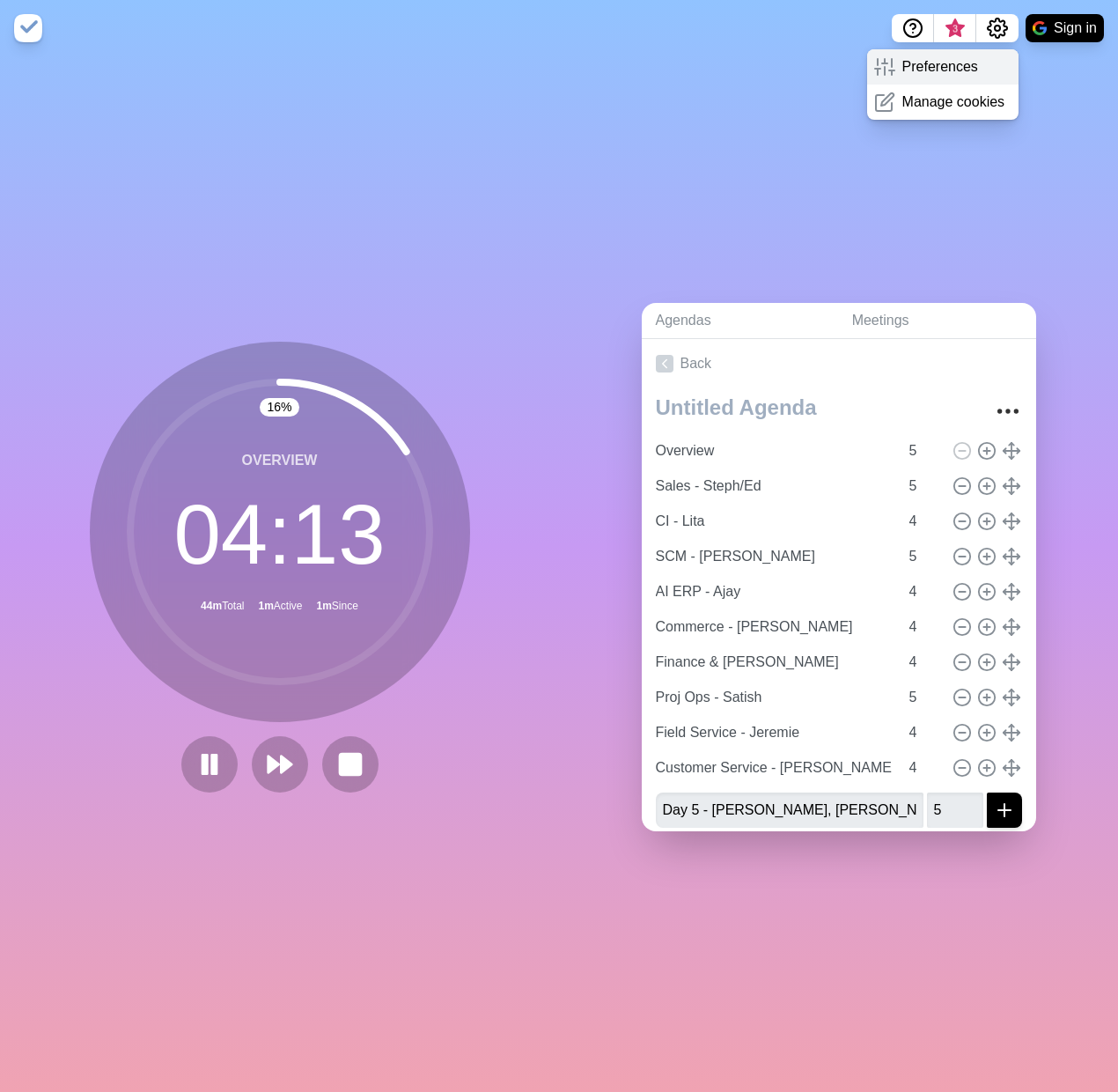
click at [969, 69] on p "Preferences" at bounding box center [941, 67] width 76 height 21
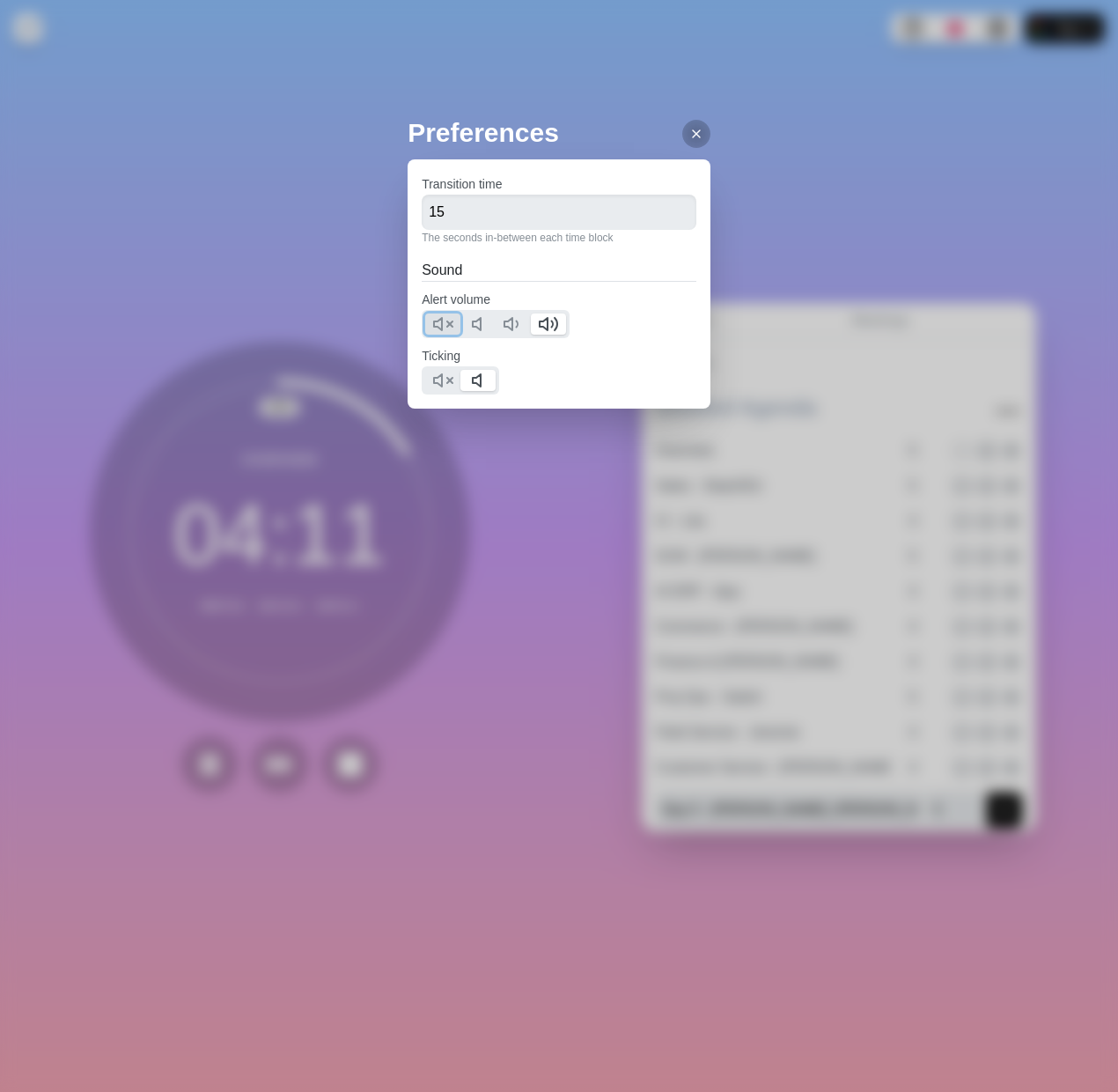
click at [442, 322] on polygon at bounding box center [438, 324] width 8 height 12
click at [456, 374] on button at bounding box center [443, 380] width 35 height 21
click at [471, 325] on icon at bounding box center [482, 324] width 21 height 21
click at [689, 138] on icon at bounding box center [696, 133] width 14 height 14
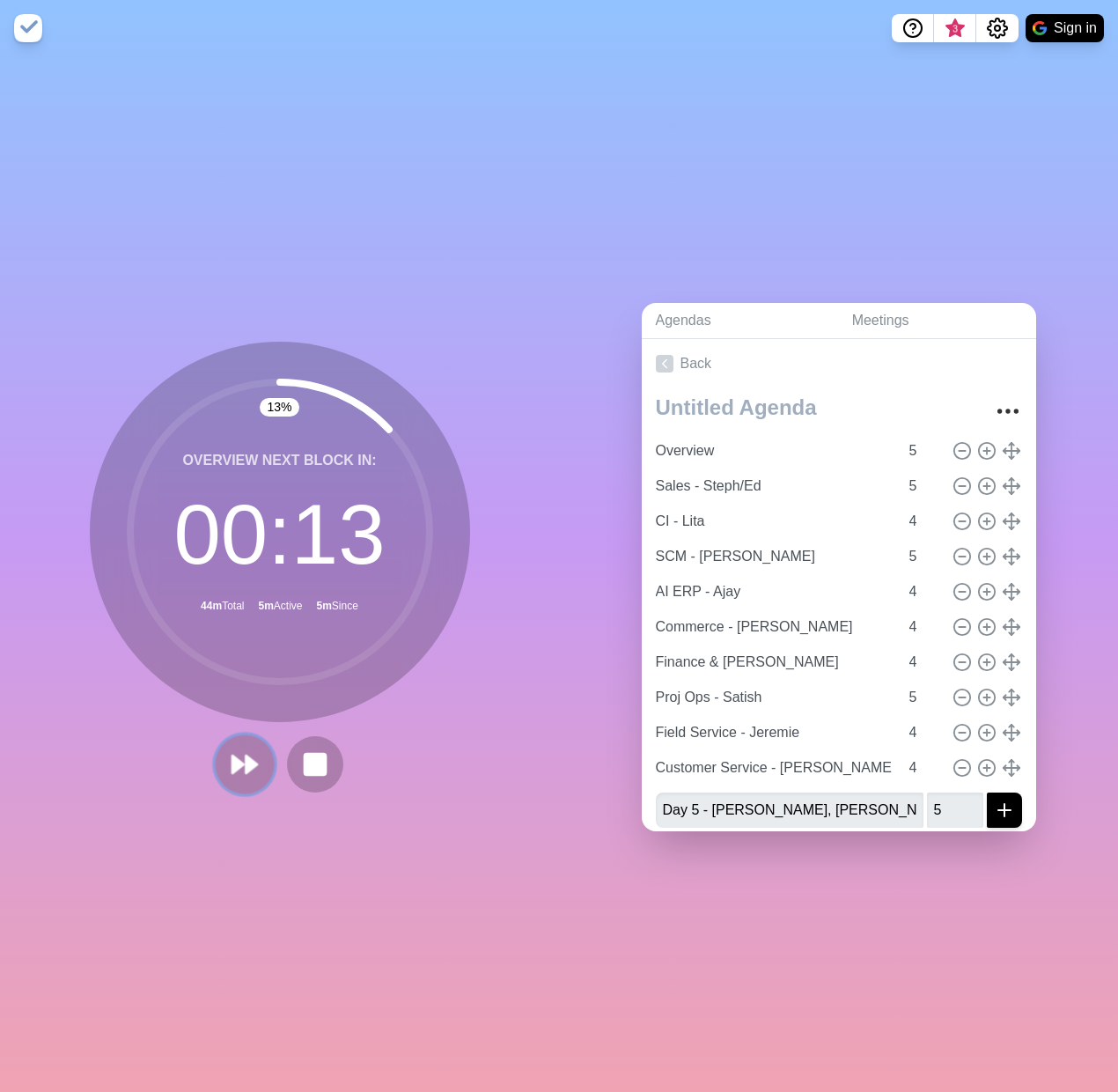
click at [230, 566] on icon at bounding box center [244, 764] width 30 height 30
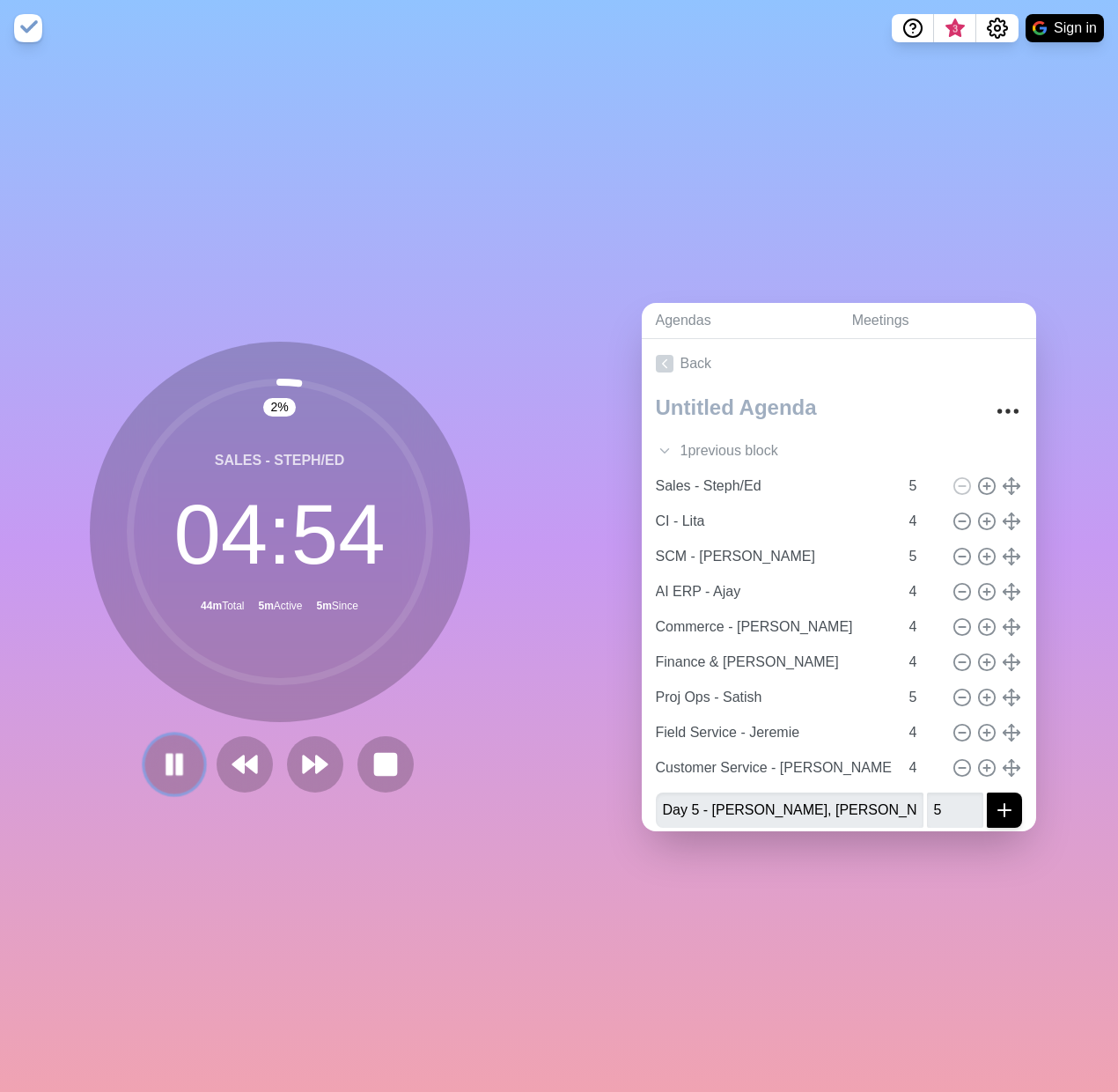
click at [177, 566] on icon at bounding box center [173, 764] width 30 height 30
drag, startPoint x: 166, startPoint y: 757, endPoint x: 51, endPoint y: 746, distance: 115.5
click at [166, 566] on polygon at bounding box center [174, 764] width 17 height 21
click at [1009, 17] on button "Settings" at bounding box center [997, 29] width 42 height 29
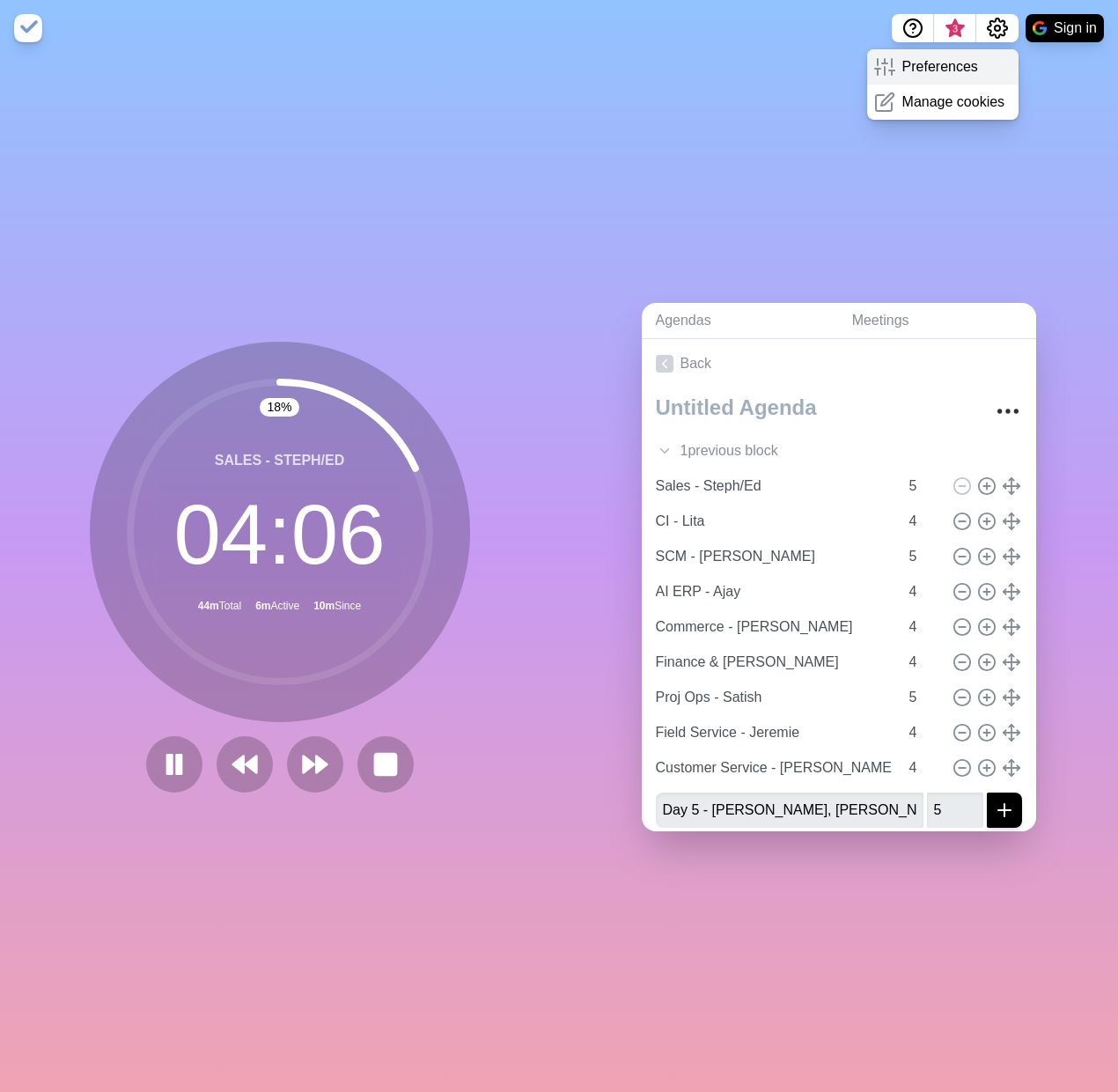
click at [929, 74] on p "Preferences" at bounding box center [941, 67] width 76 height 21
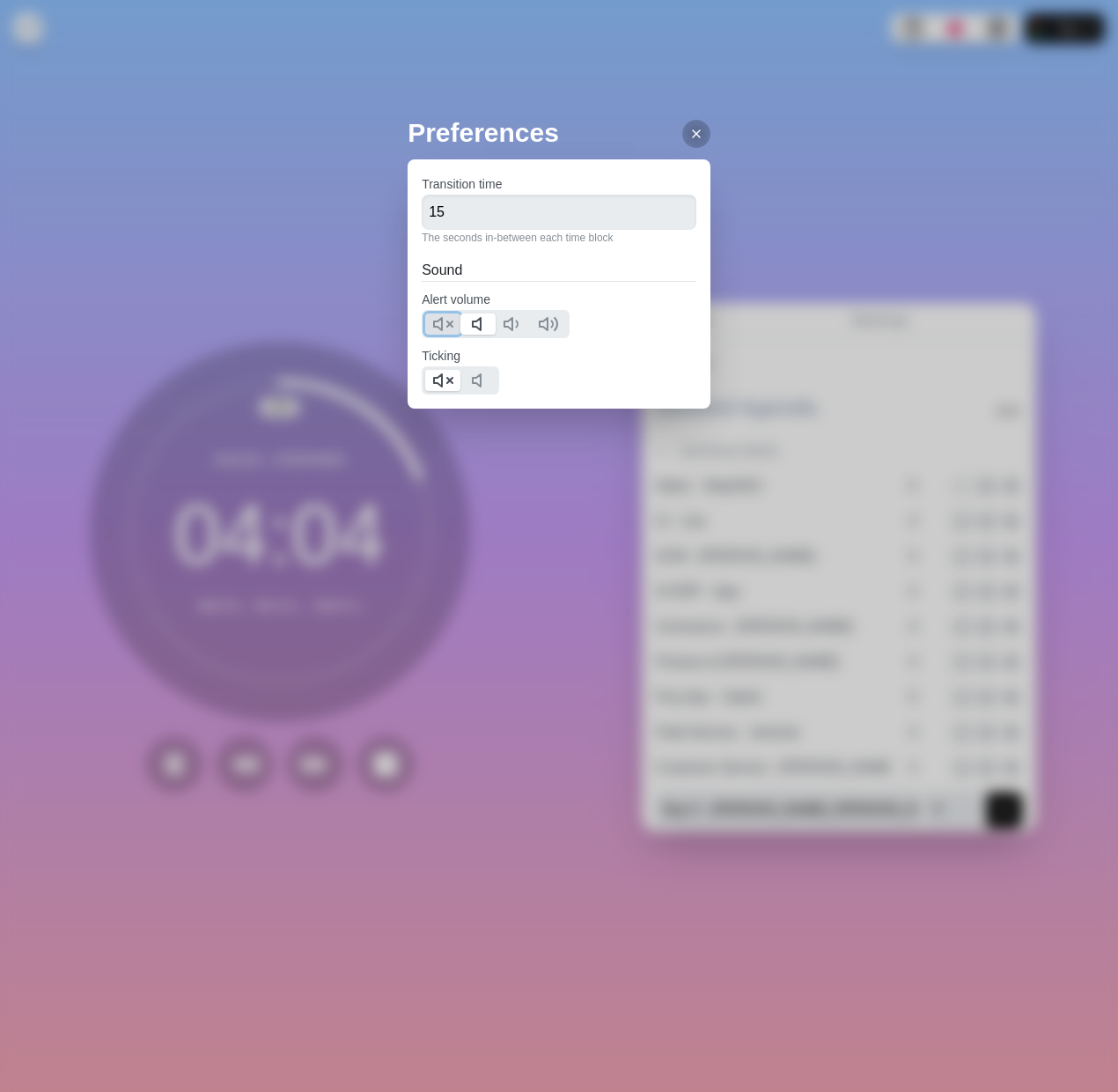
click at [451, 321] on icon at bounding box center [443, 324] width 21 height 21
click at [689, 129] on icon at bounding box center [696, 133] width 14 height 14
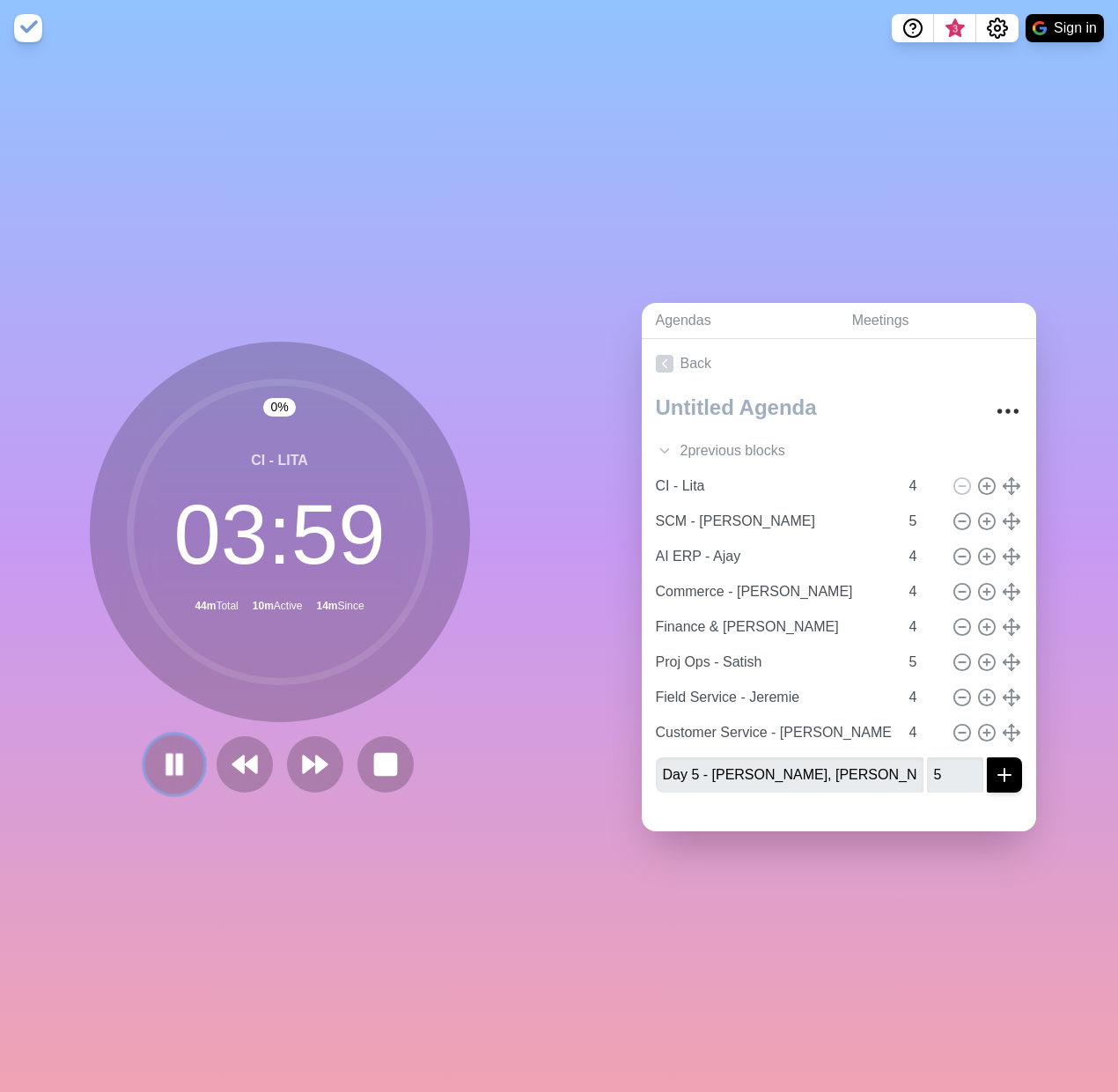
click at [159, 566] on icon at bounding box center [173, 764] width 30 height 30
click at [181, 566] on icon at bounding box center [173, 764] width 30 height 30
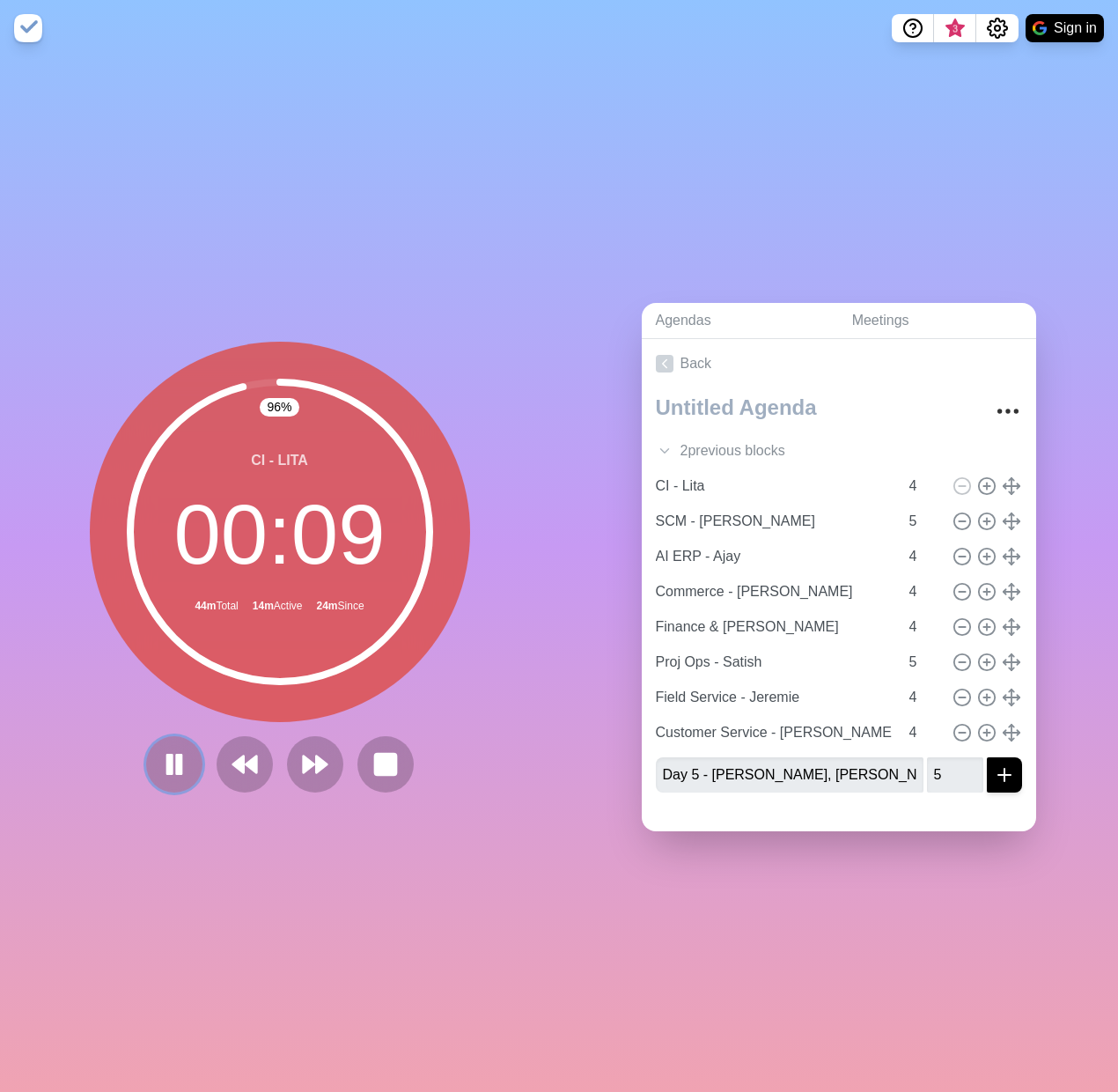
drag, startPoint x: 172, startPoint y: 750, endPoint x: 223, endPoint y: 731, distance: 54.4
click at [176, 566] on rect at bounding box center [178, 763] width 5 height 18
click at [303, 566] on polygon at bounding box center [309, 764] width 11 height 17
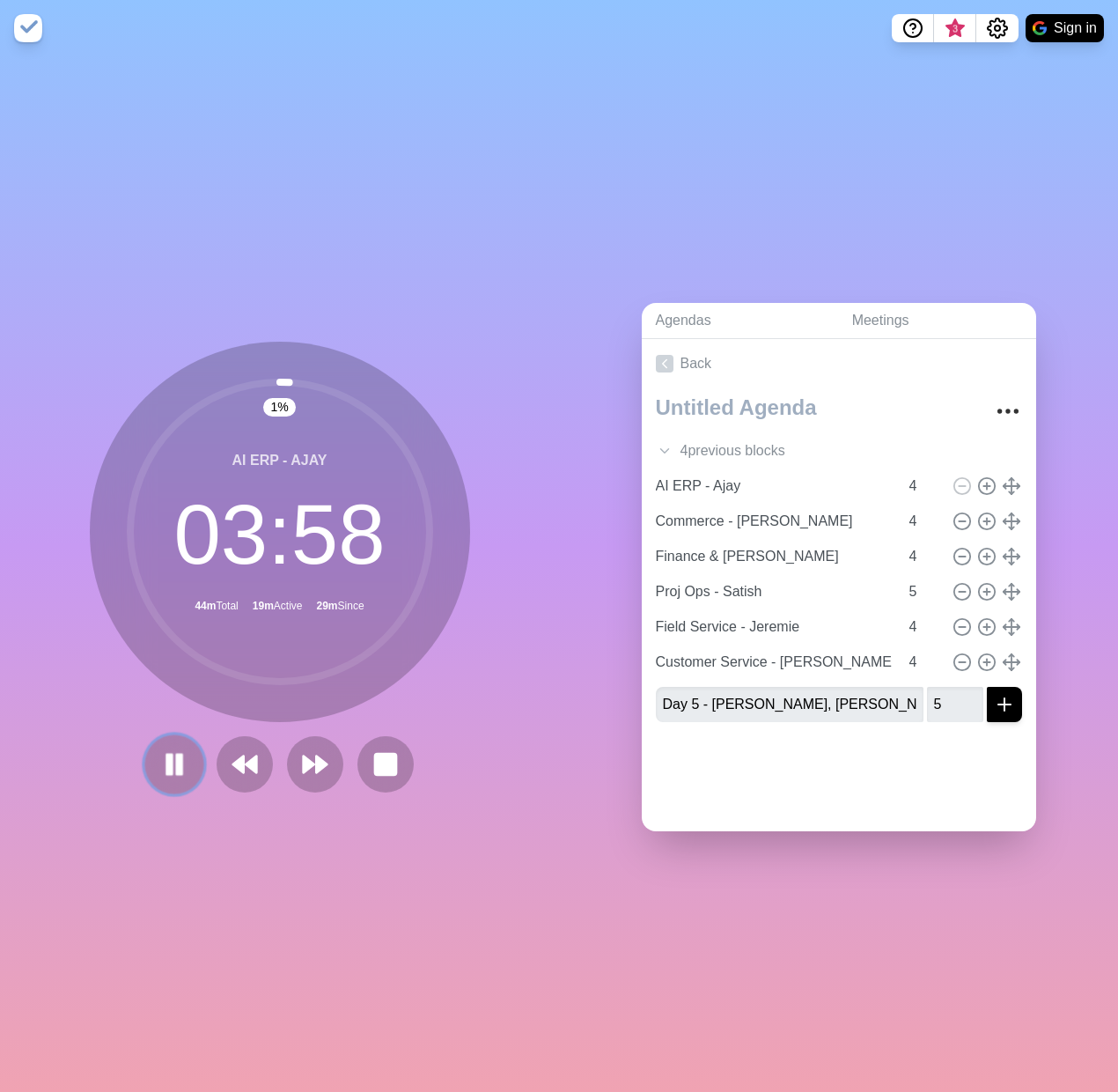
click at [159, 566] on icon at bounding box center [173, 764] width 30 height 30
click at [179, 566] on icon at bounding box center [173, 764] width 30 height 30
click at [176, 566] on rect at bounding box center [179, 764] width 6 height 19
click at [175, 566] on icon at bounding box center [173, 764] width 30 height 30
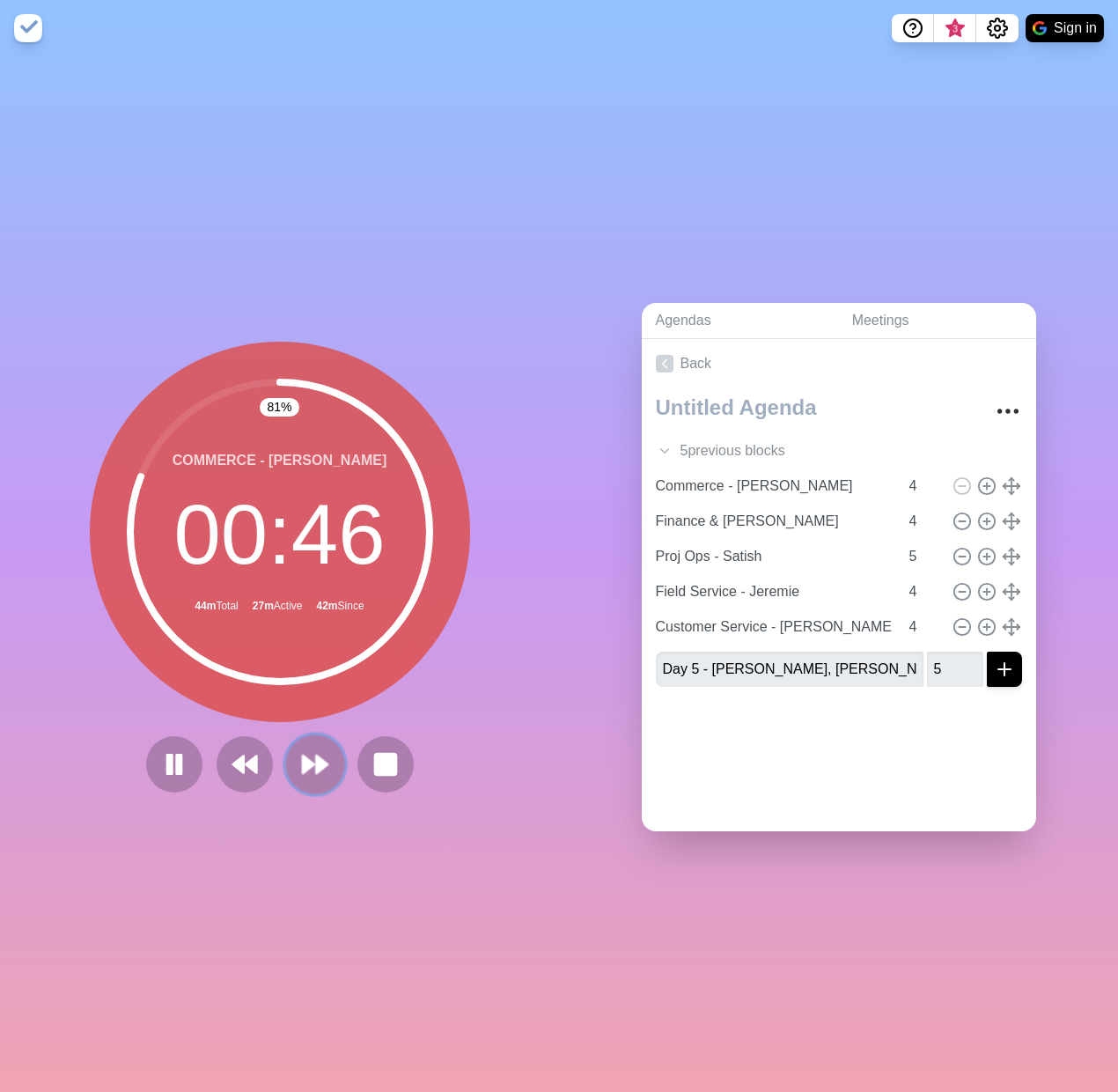
click at [303, 566] on polygon at bounding box center [309, 764] width 11 height 17
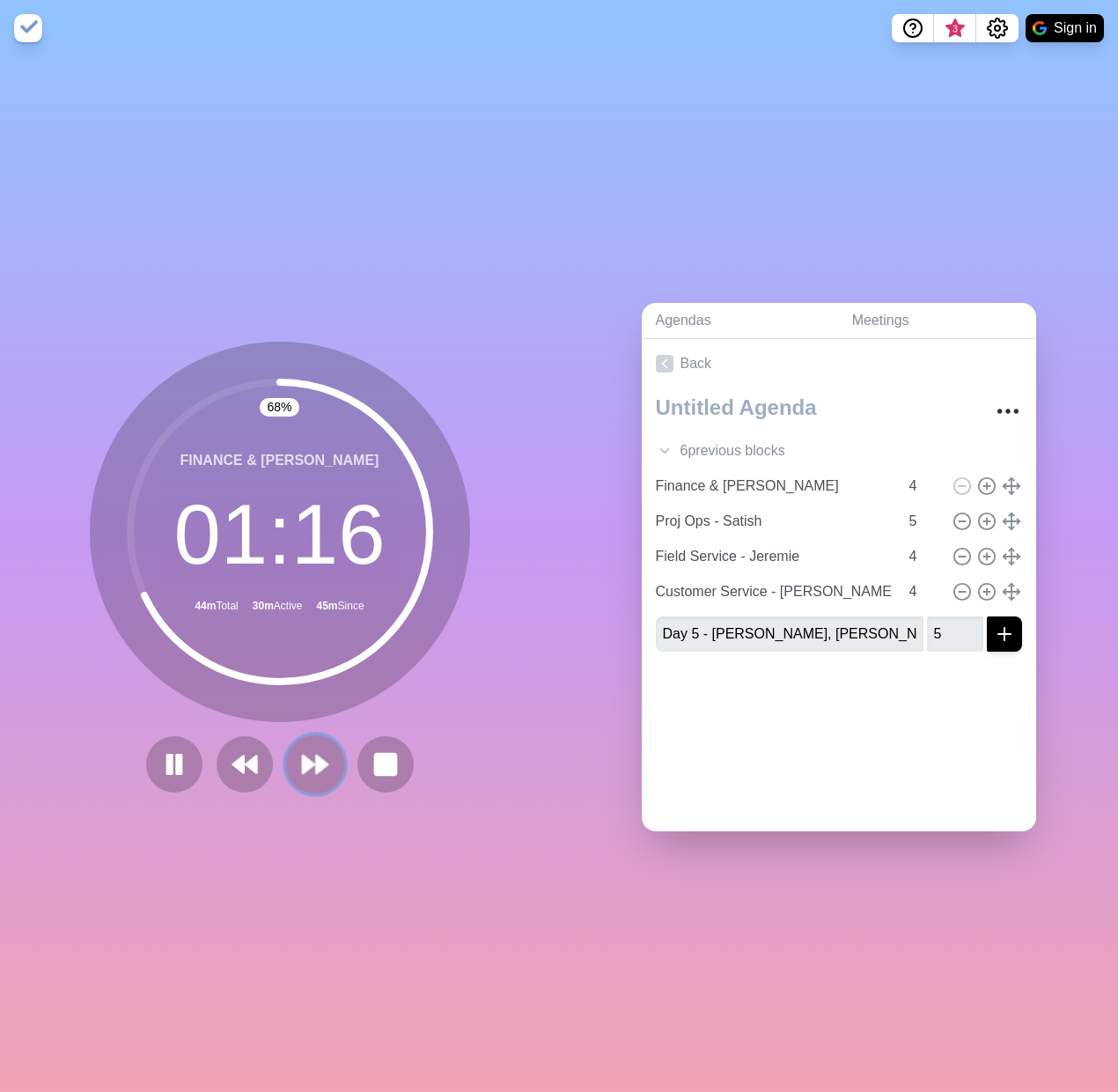
click at [303, 566] on polygon at bounding box center [309, 764] width 11 height 17
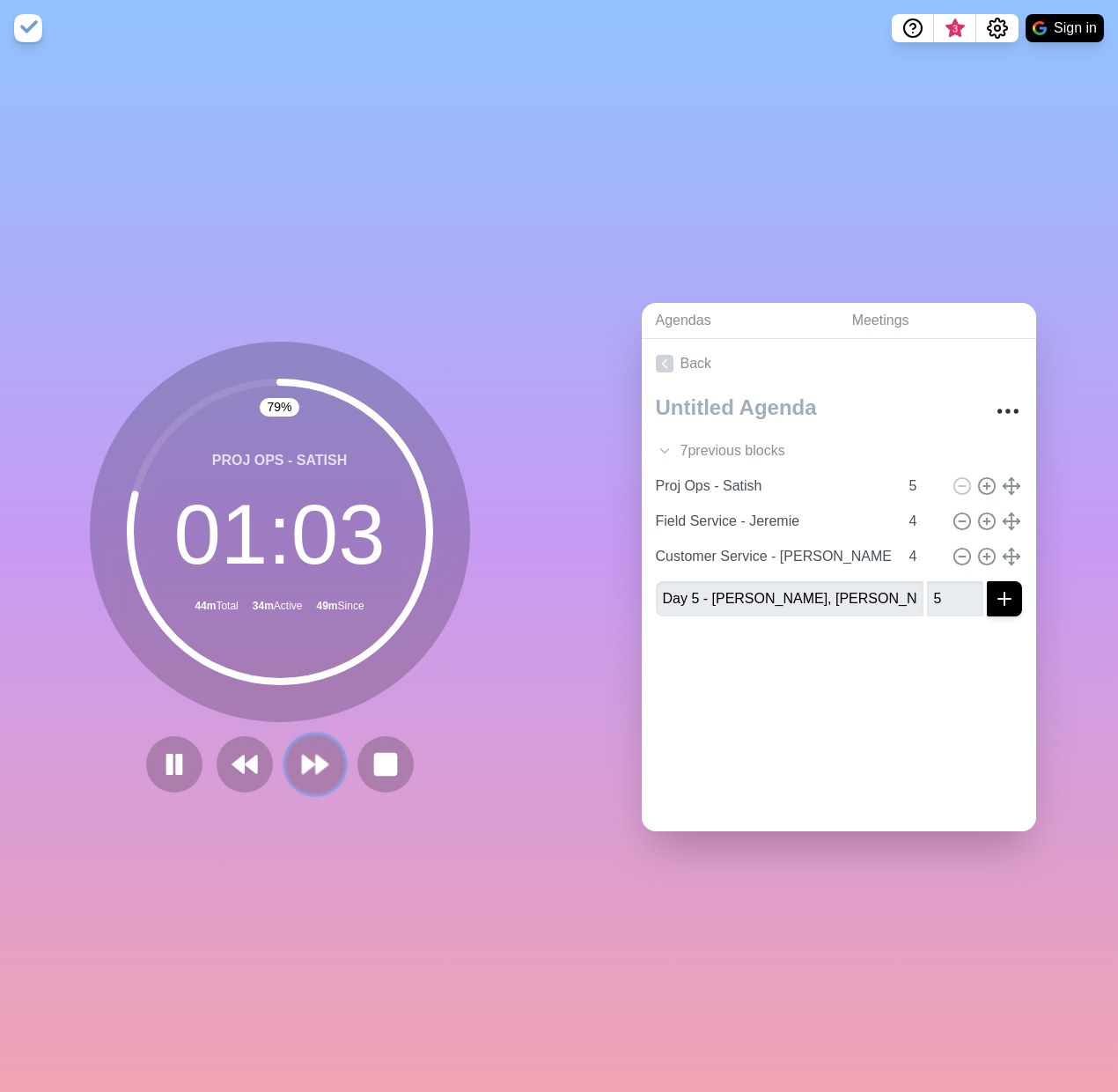
click at [309, 566] on icon at bounding box center [314, 764] width 30 height 30
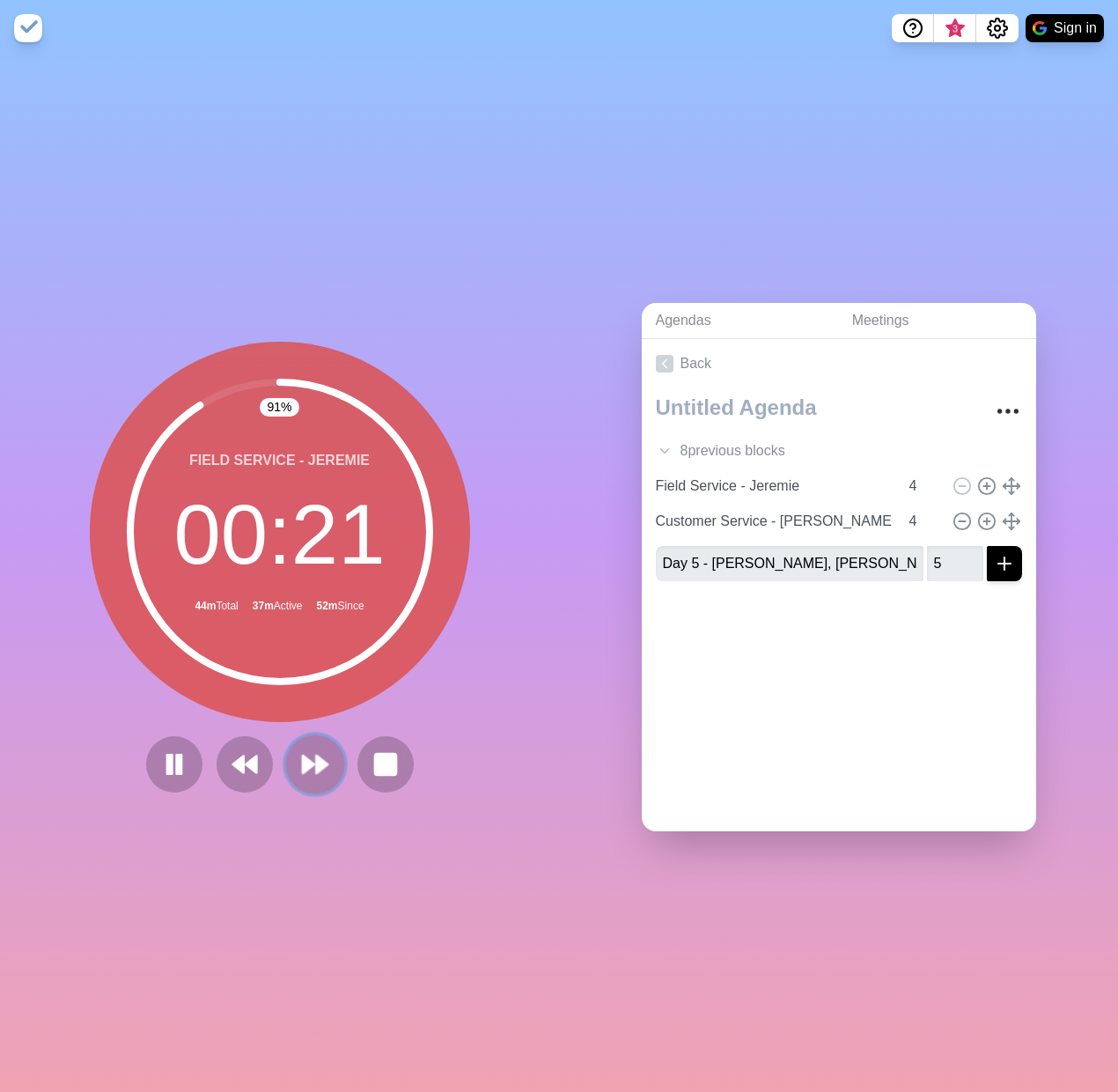
click at [309, 566] on button at bounding box center [315, 764] width 59 height 59
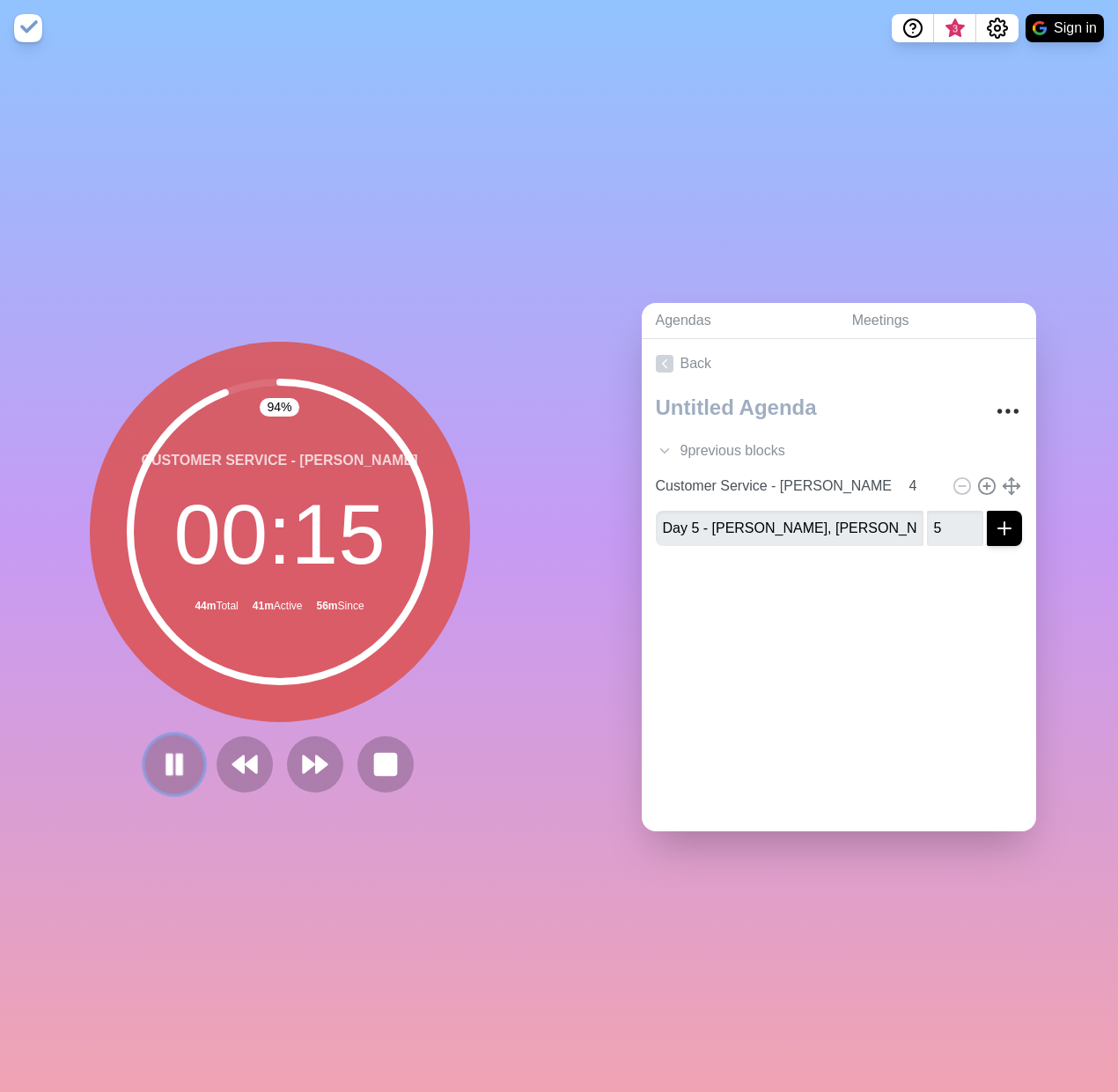
click at [167, 566] on rect at bounding box center [170, 764] width 6 height 19
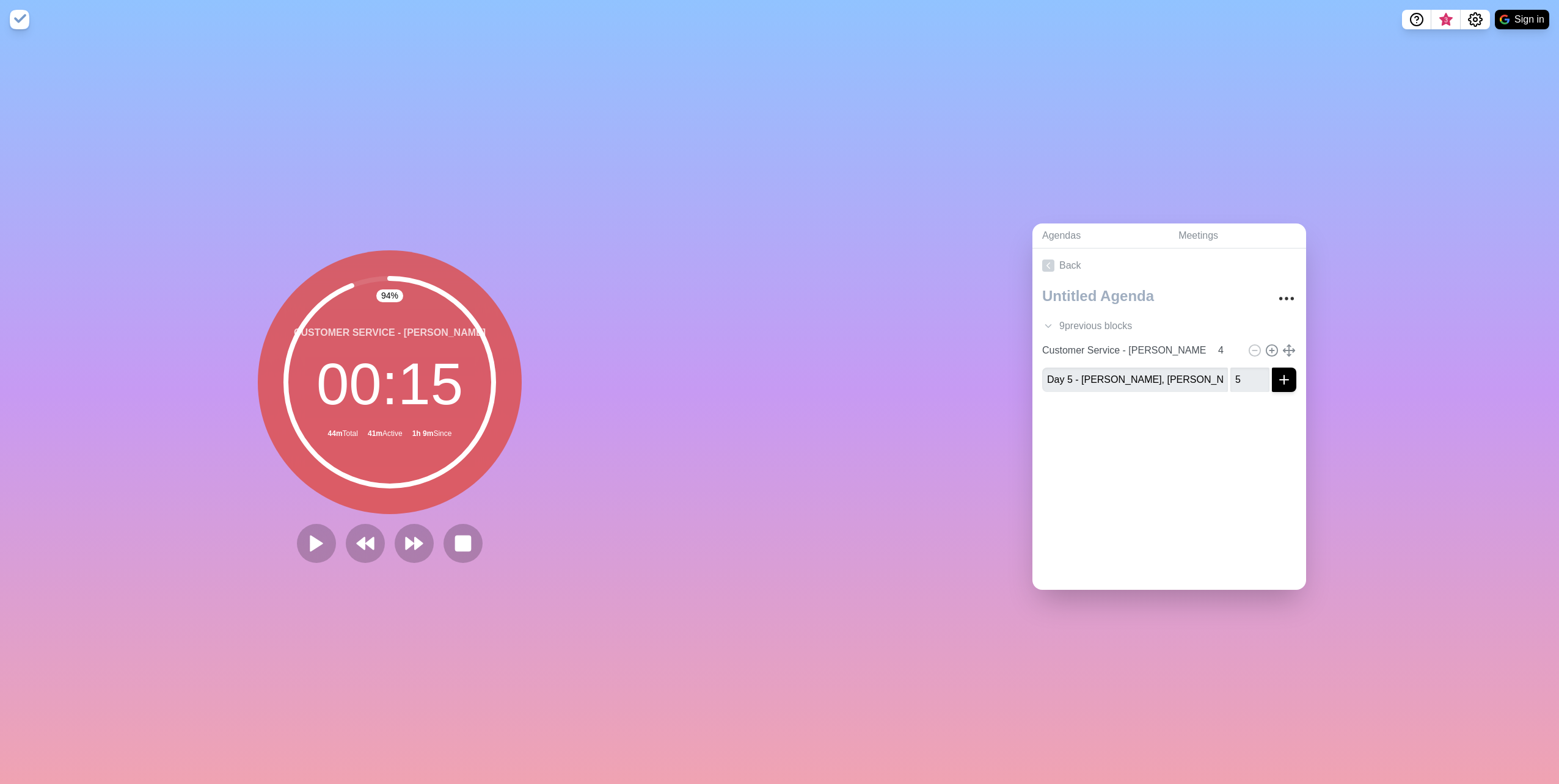
drag, startPoint x: 1411, startPoint y: 1, endPoint x: 1384, endPoint y: 396, distance: 395.9
click at [767, 393] on div "Agendas Meetings Back 9 previous block s Overview 5 Sales - Steph/Ed 5 CI - Lit…" at bounding box center [1169, 411] width 780 height 745
click at [767, 289] on icon "More" at bounding box center [1287, 299] width 20 height 20
click at [767, 306] on div "Clear time blocks" at bounding box center [1241, 318] width 110 height 24
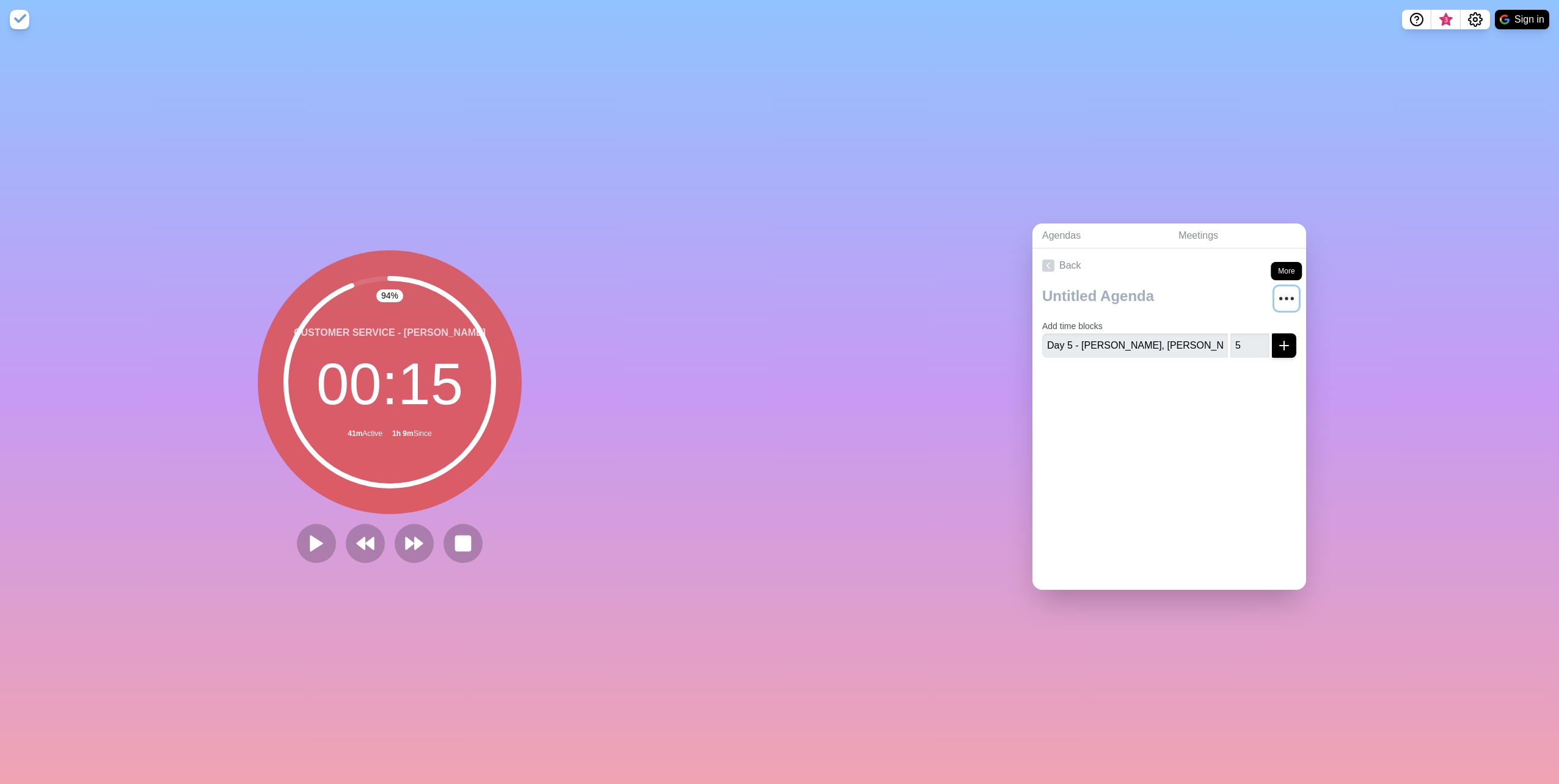
click at [767, 297] on circle "More" at bounding box center [1286, 298] width 2 height 2
click at [767, 318] on p "Clear time blocks" at bounding box center [1248, 318] width 75 height 15
click at [767, 289] on icon "More" at bounding box center [1287, 299] width 20 height 20
click at [767, 360] on p "Delete agenda" at bounding box center [1242, 367] width 63 height 15
